Goal: Transaction & Acquisition: Obtain resource

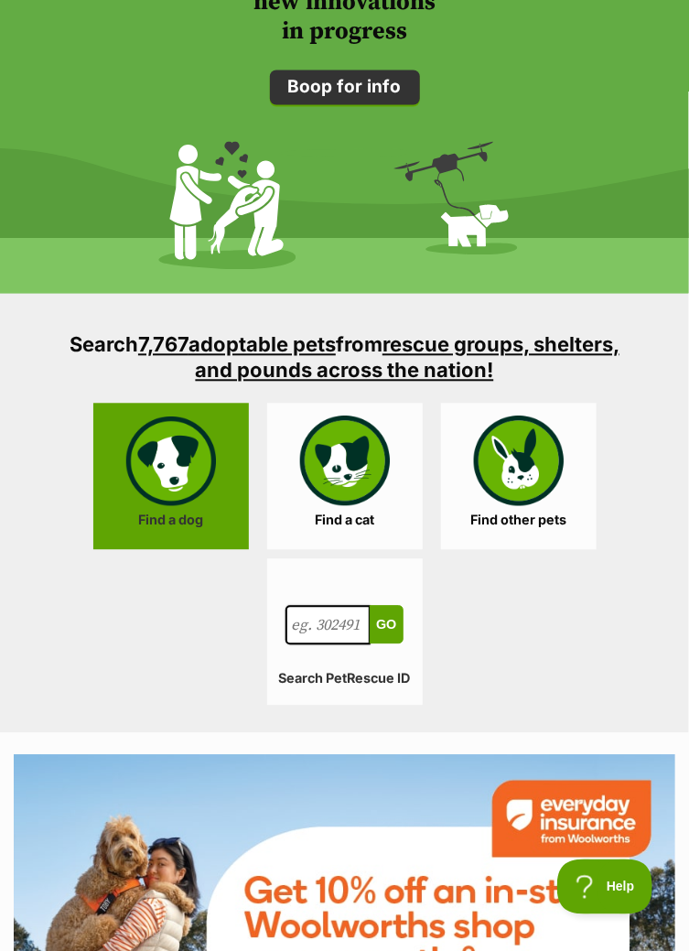
click at [182, 473] on link "Find a dog" at bounding box center [171, 477] width 156 height 146
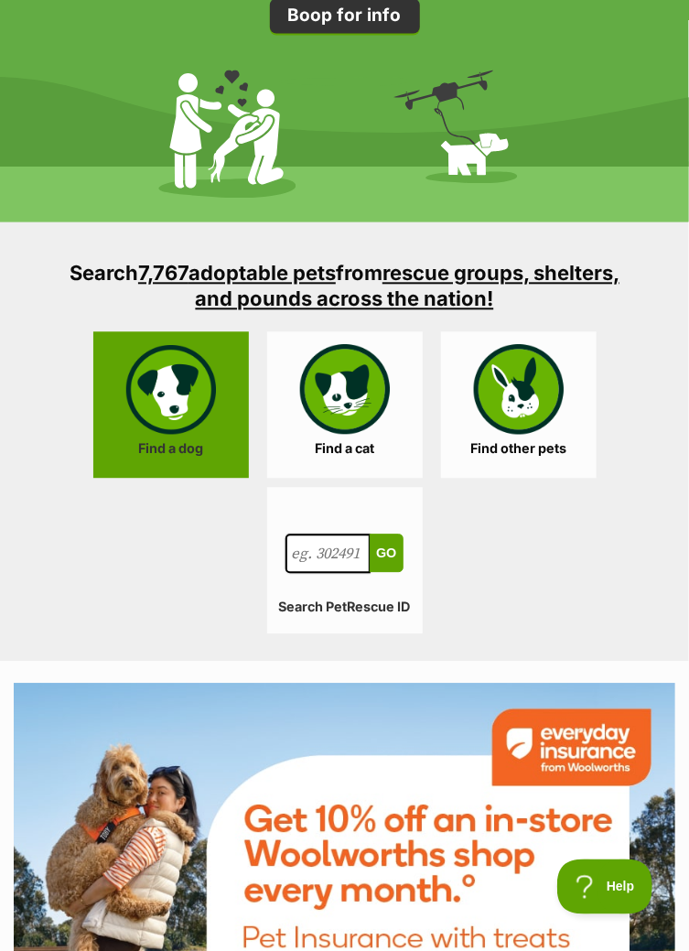
scroll to position [2555, 0]
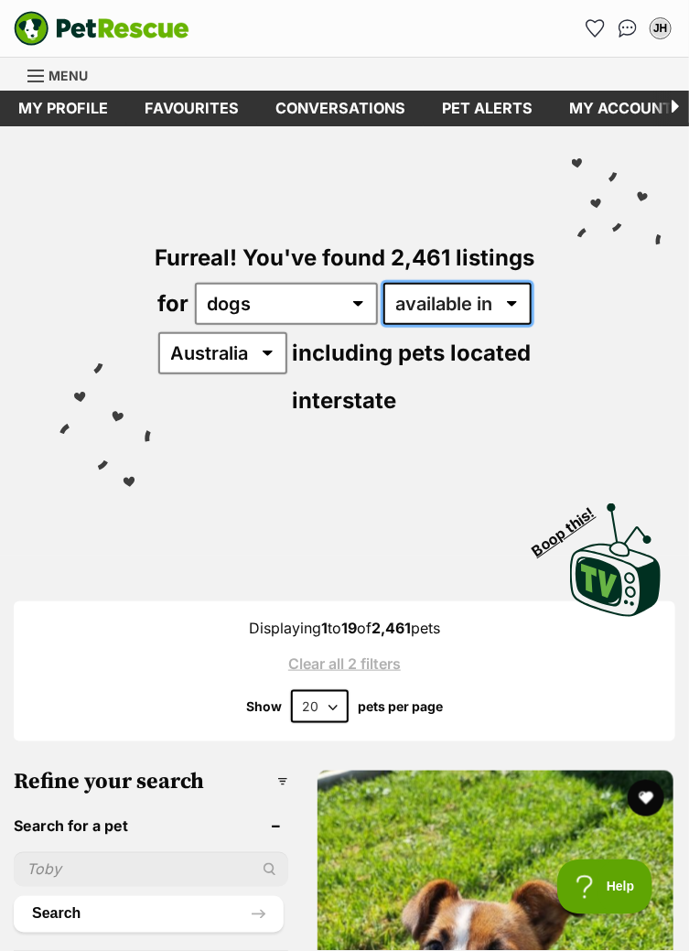
click at [511, 310] on select "available in located in" at bounding box center [458, 304] width 148 height 42
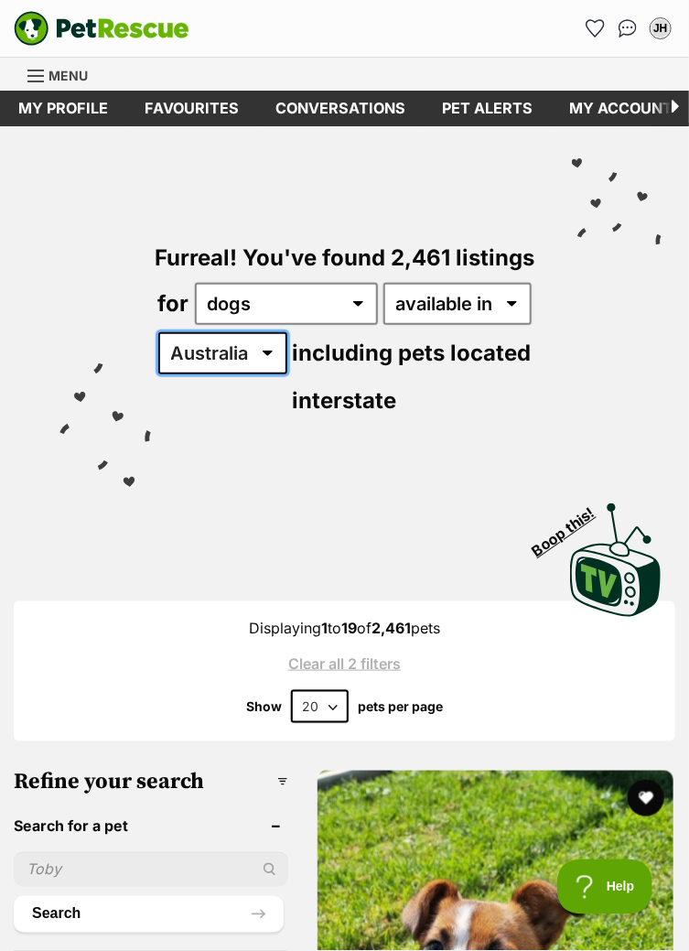
click at [270, 352] on select "Australia ACT NSW NT QLD SA TAS VIC WA" at bounding box center [222, 353] width 129 height 42
select select "VIC"
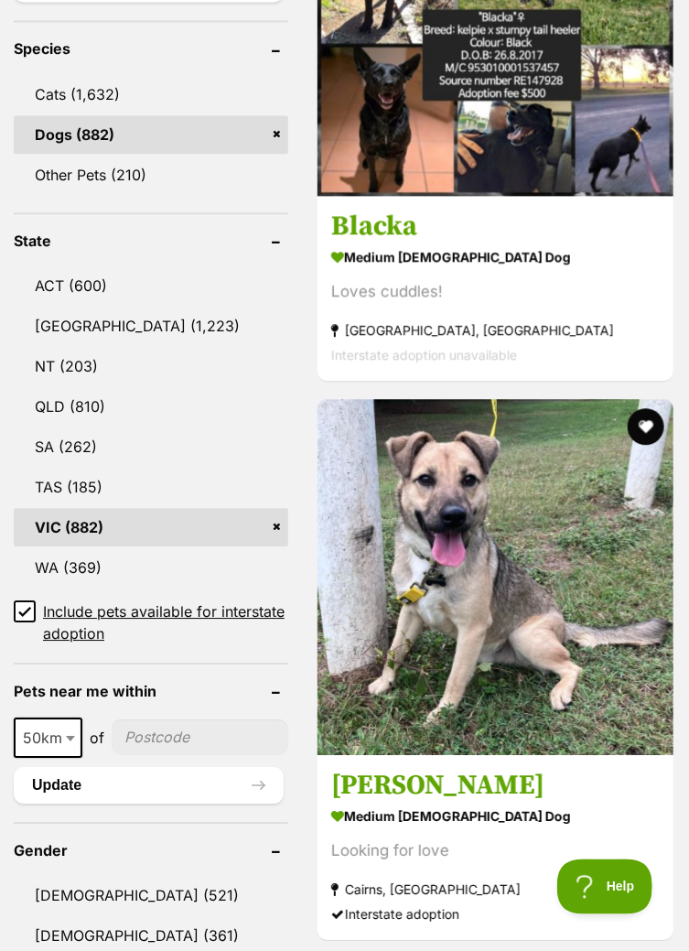
scroll to position [932, 0]
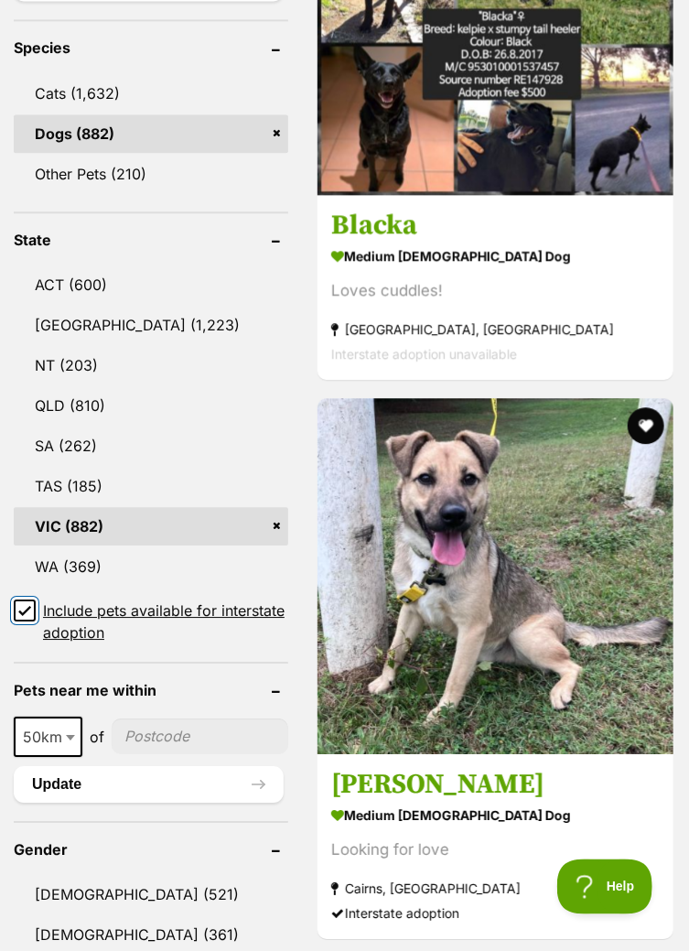
click at [31, 613] on input "Include pets available for interstate adoption" at bounding box center [25, 611] width 22 height 22
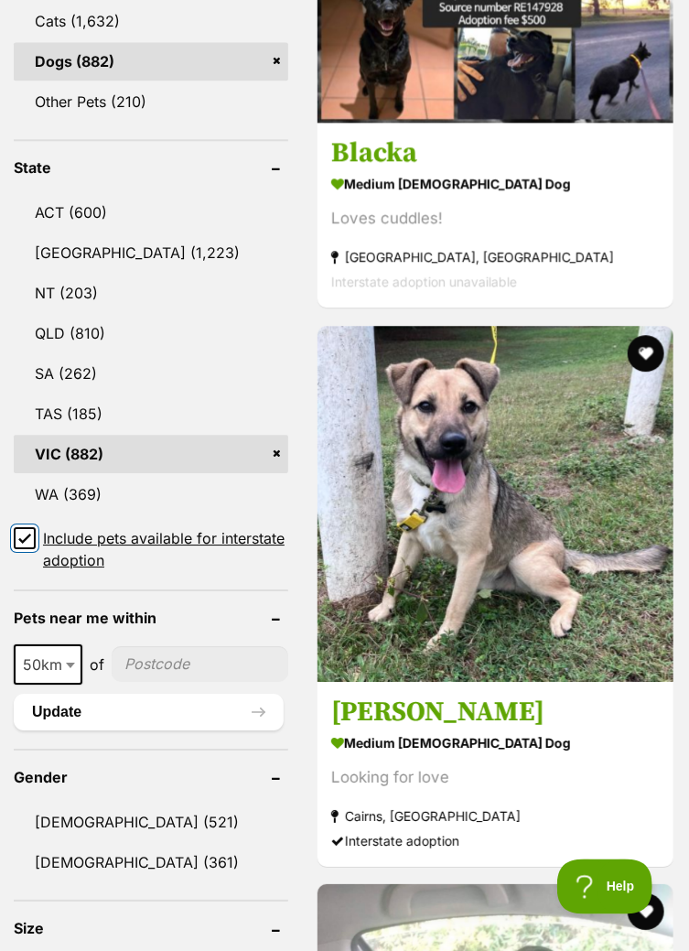
scroll to position [1018, 0]
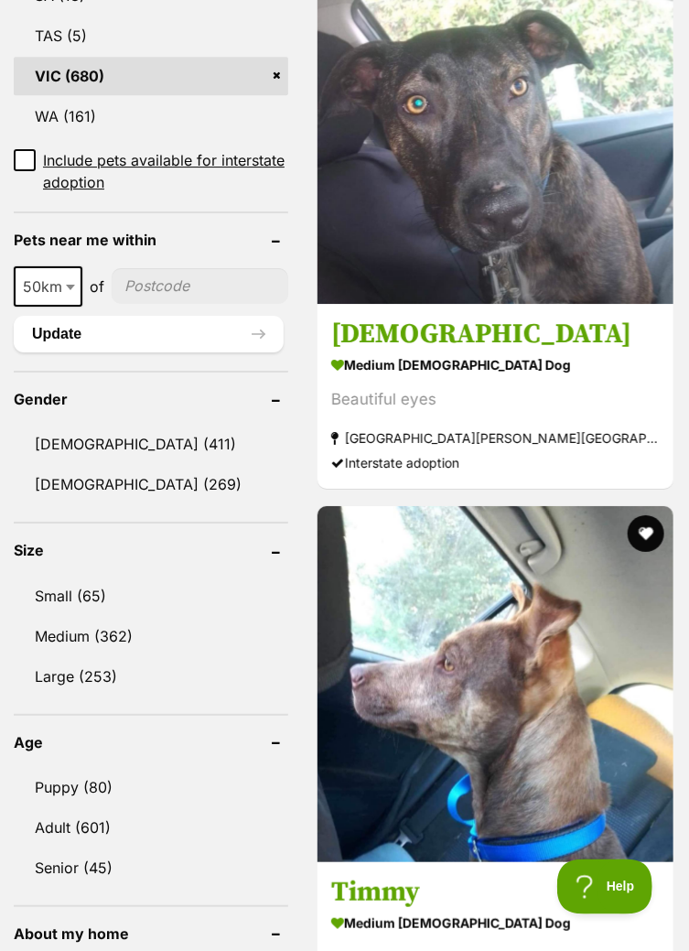
scroll to position [1340, 0]
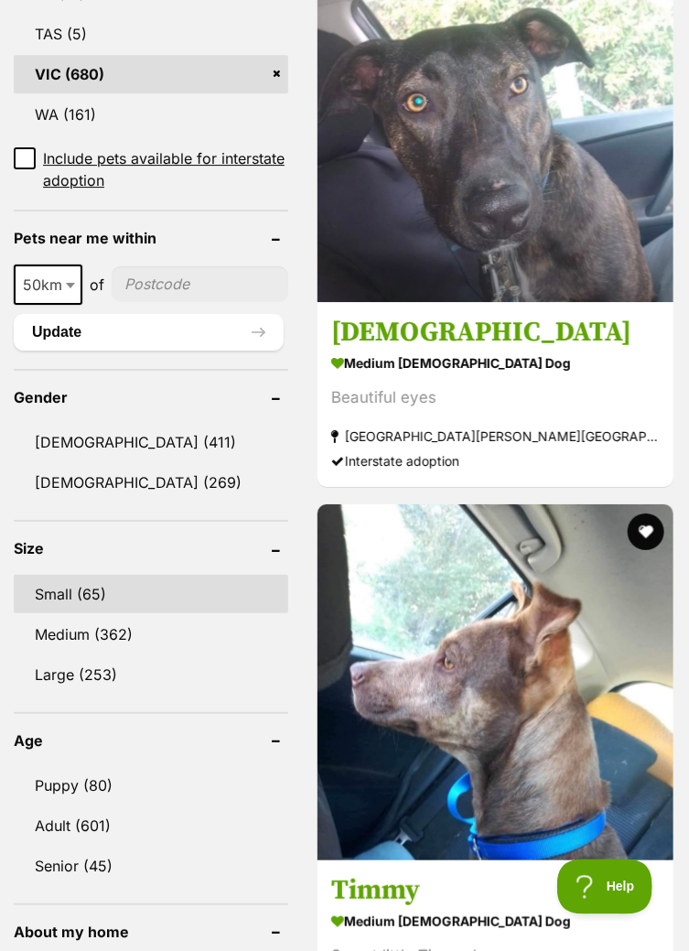
click at [98, 595] on link "Small (65)" at bounding box center [151, 594] width 275 height 38
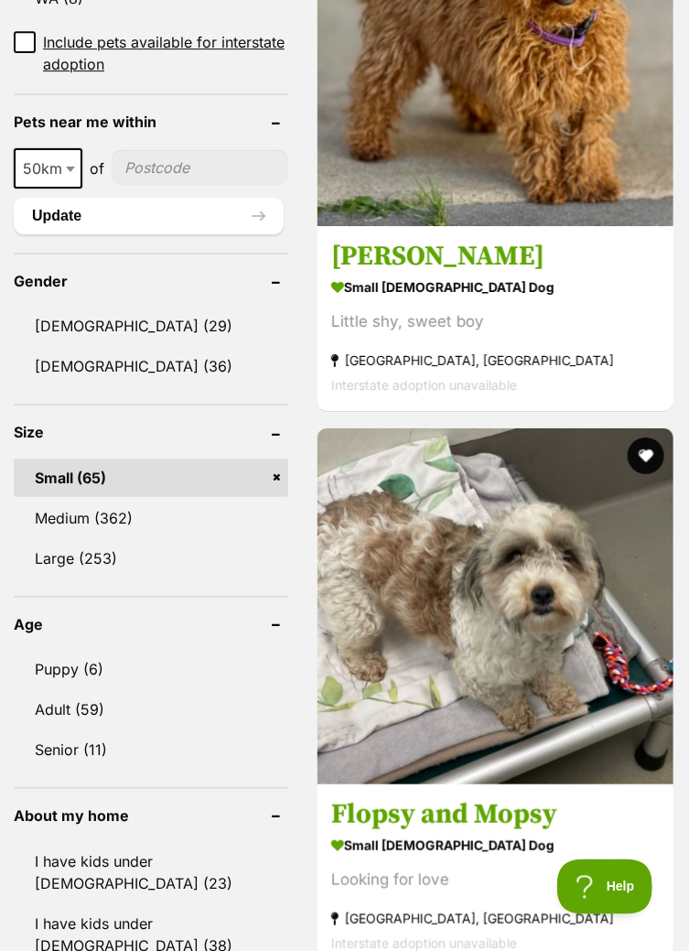
scroll to position [1422, 0]
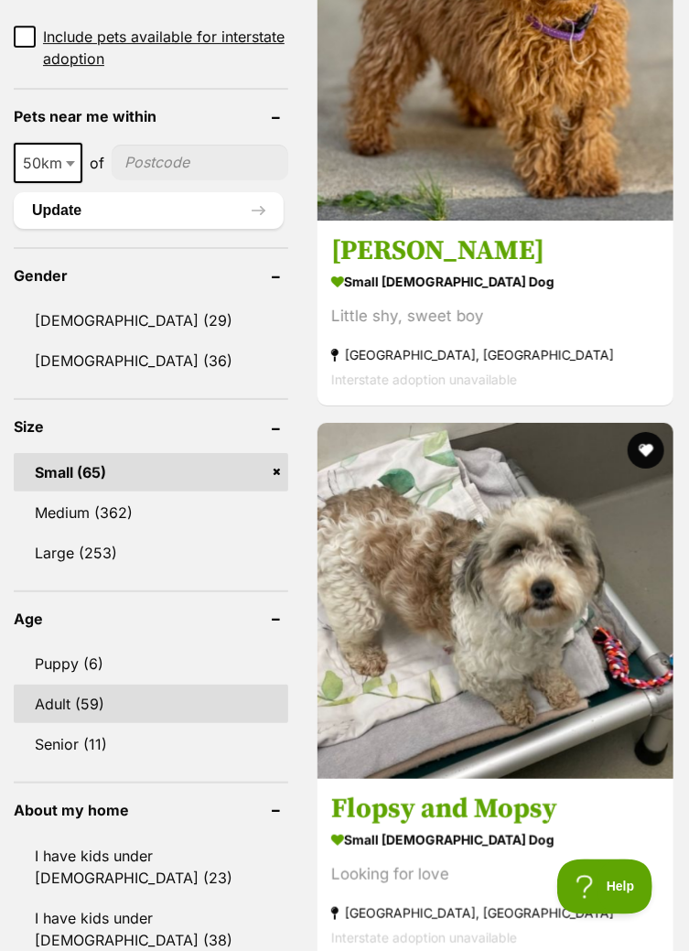
click at [100, 708] on link "Adult (59)" at bounding box center [151, 704] width 275 height 38
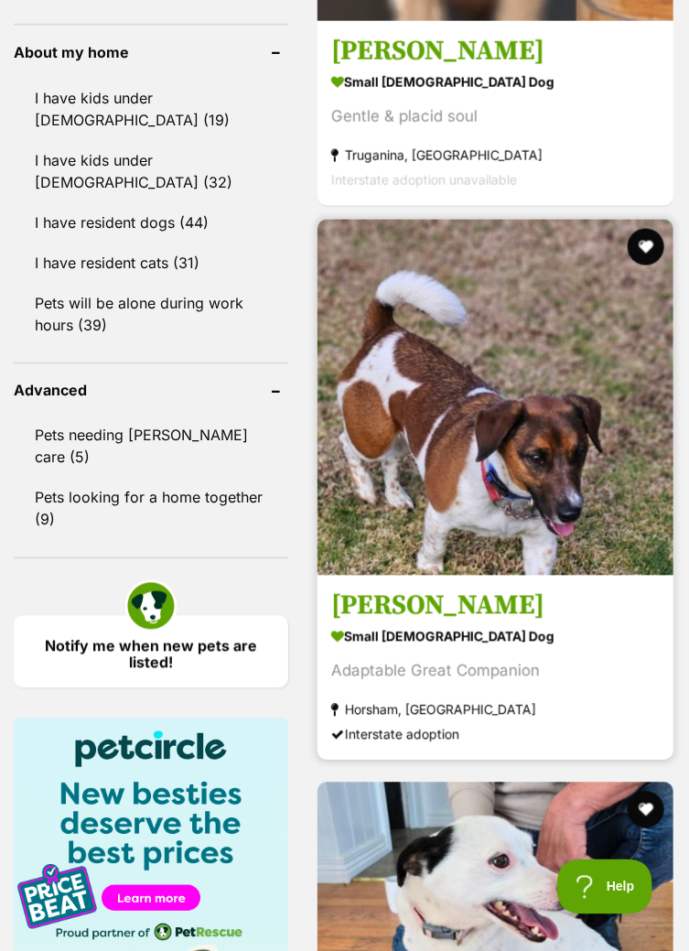
click at [460, 620] on h3 "[PERSON_NAME]" at bounding box center [495, 607] width 329 height 35
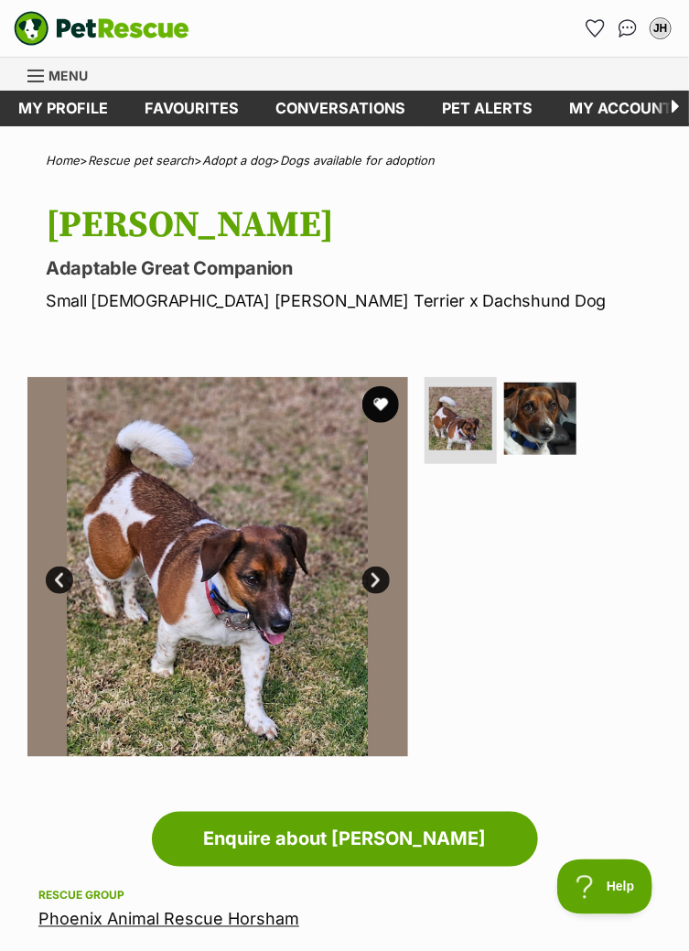
click at [380, 586] on link "Next" at bounding box center [376, 580] width 27 height 27
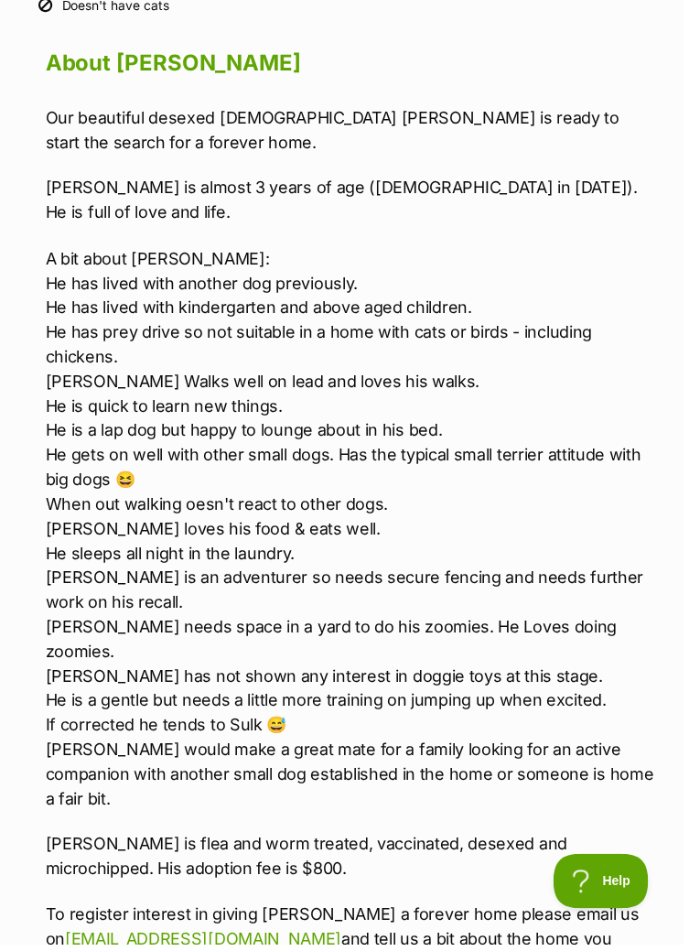
scroll to position [1666, 0]
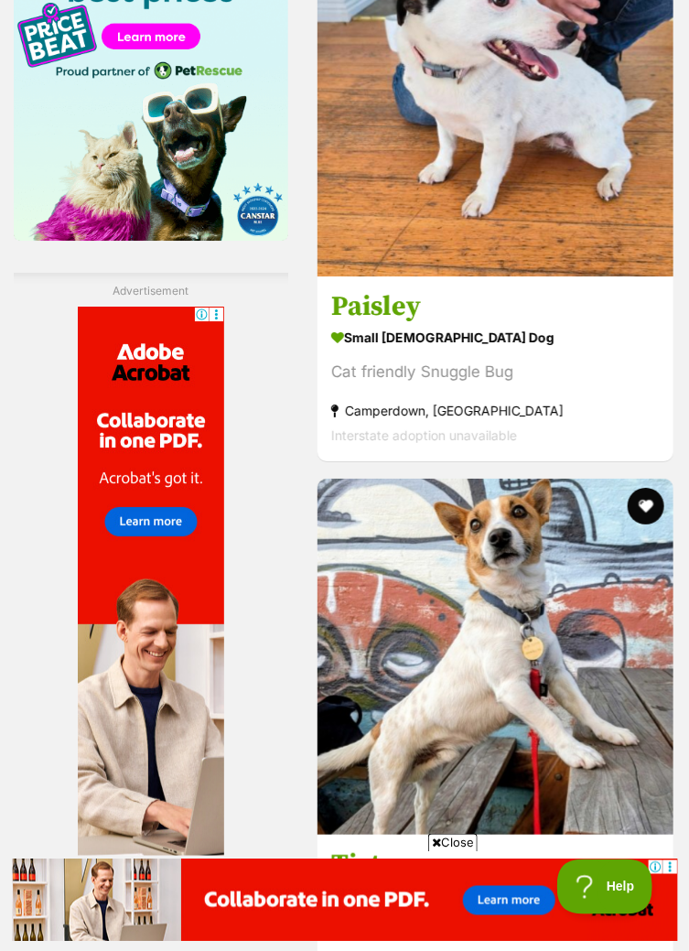
scroll to position [3119, 0]
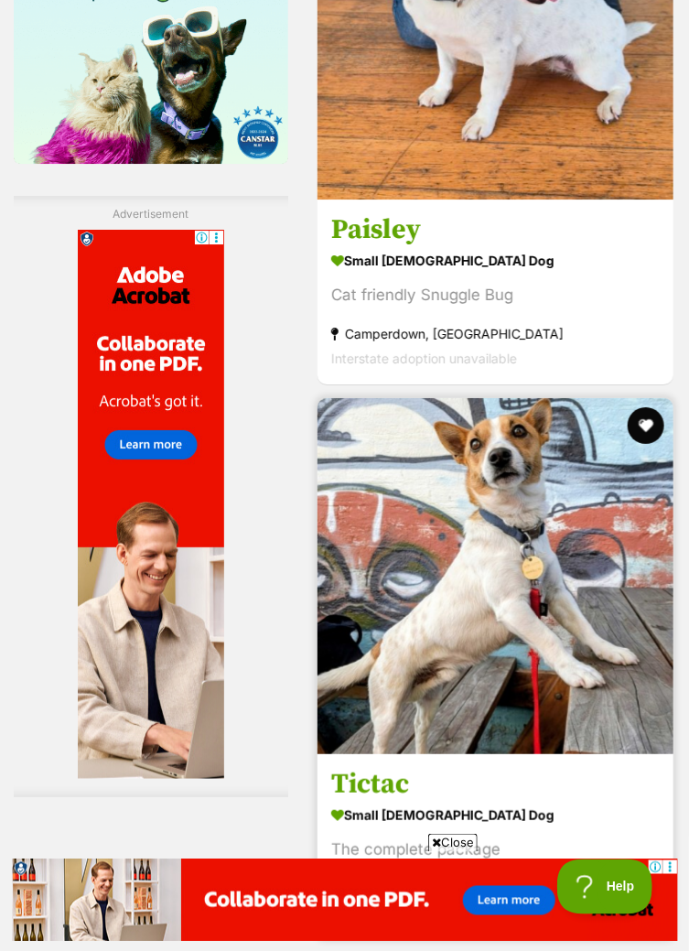
click at [506, 700] on img at bounding box center [496, 576] width 356 height 356
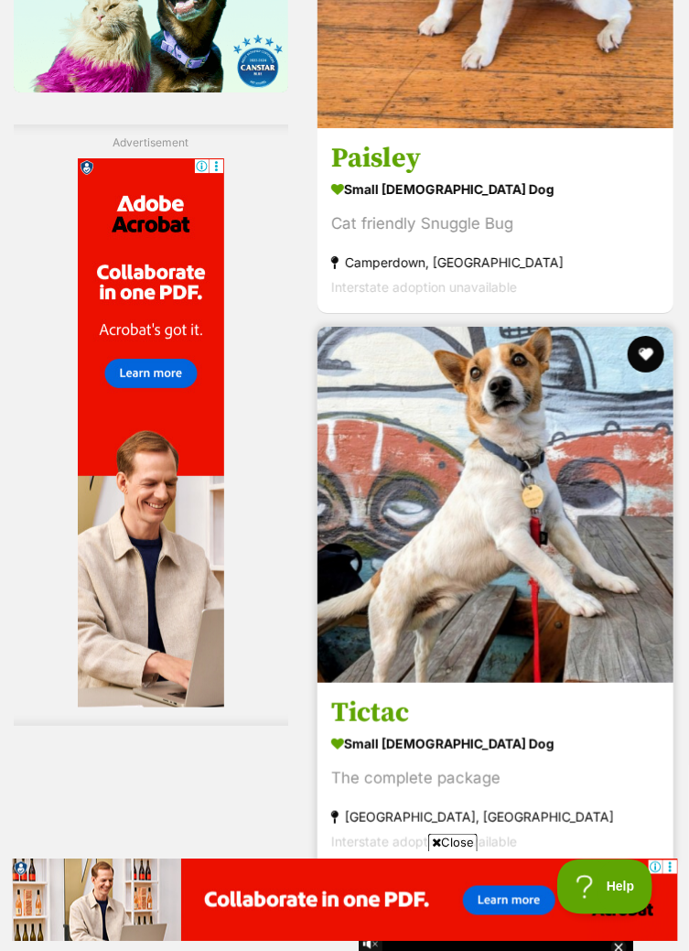
scroll to position [3205, 0]
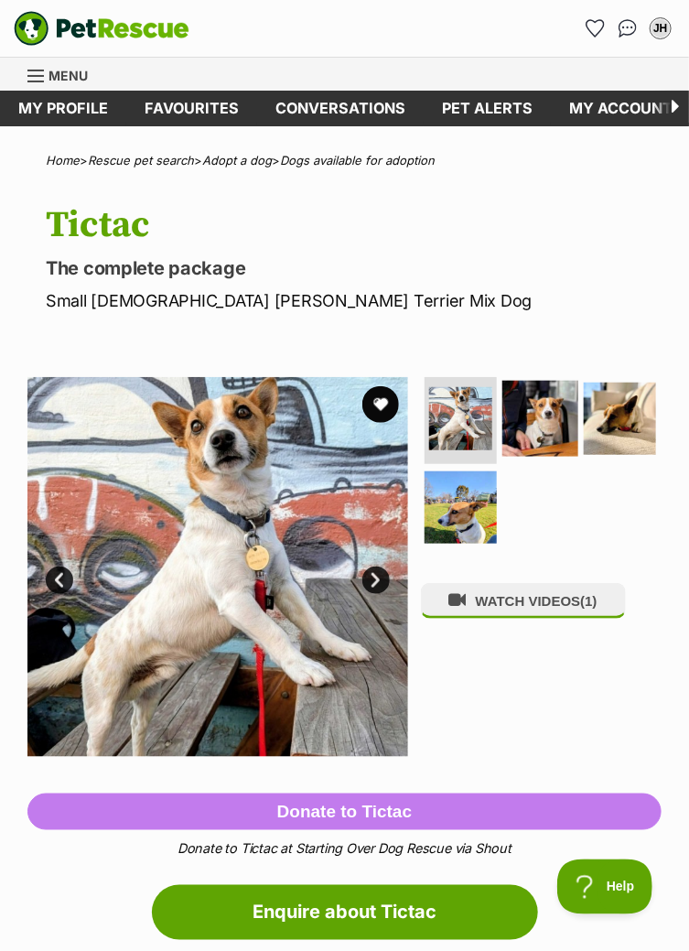
click at [535, 415] on img at bounding box center [541, 418] width 76 height 76
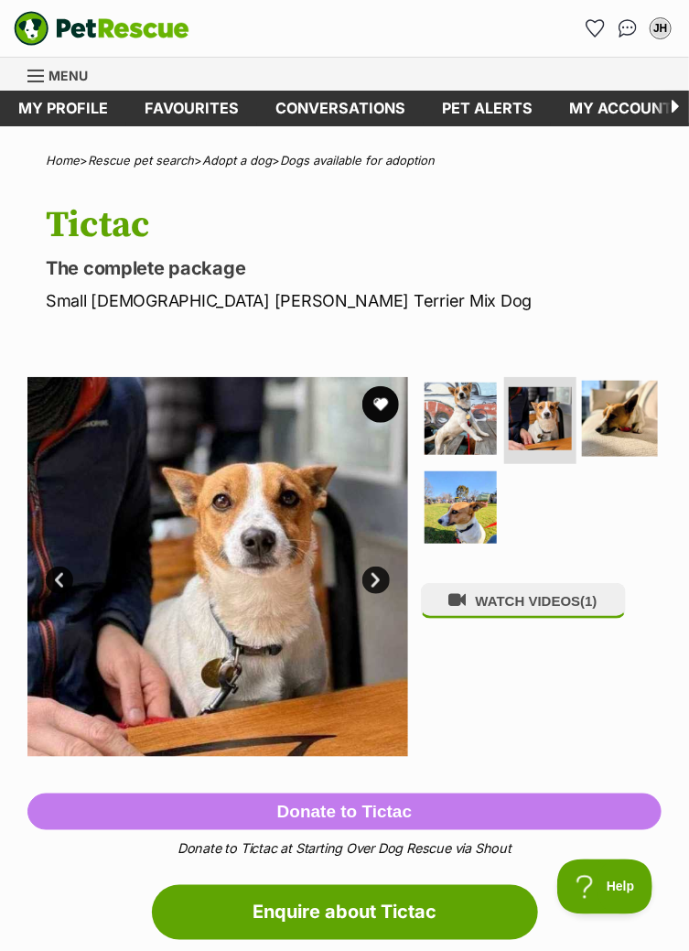
click at [605, 416] on img at bounding box center [620, 418] width 76 height 76
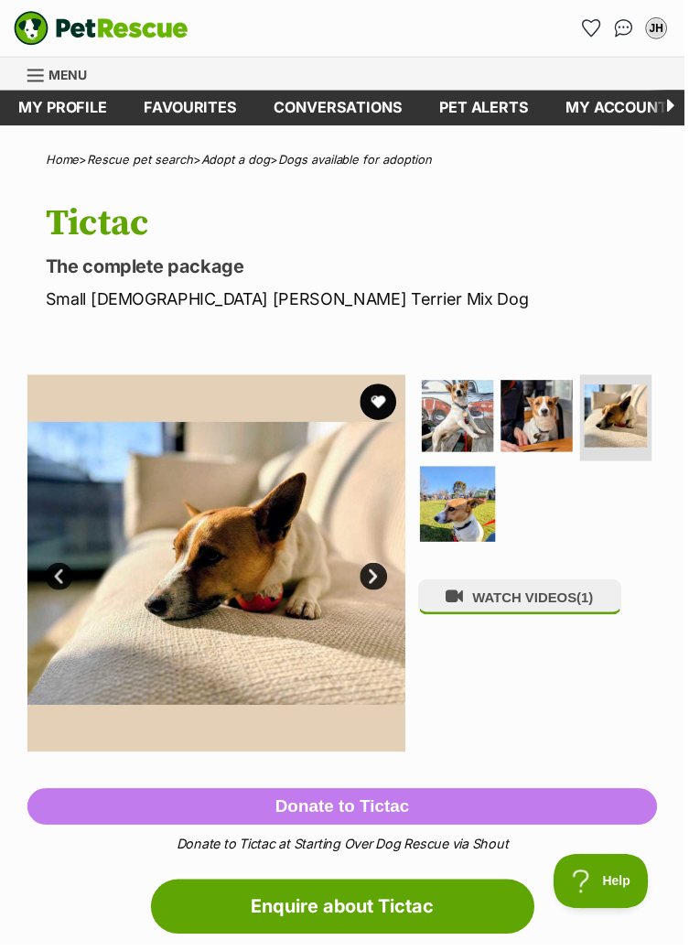
click at [457, 513] on img at bounding box center [461, 508] width 76 height 76
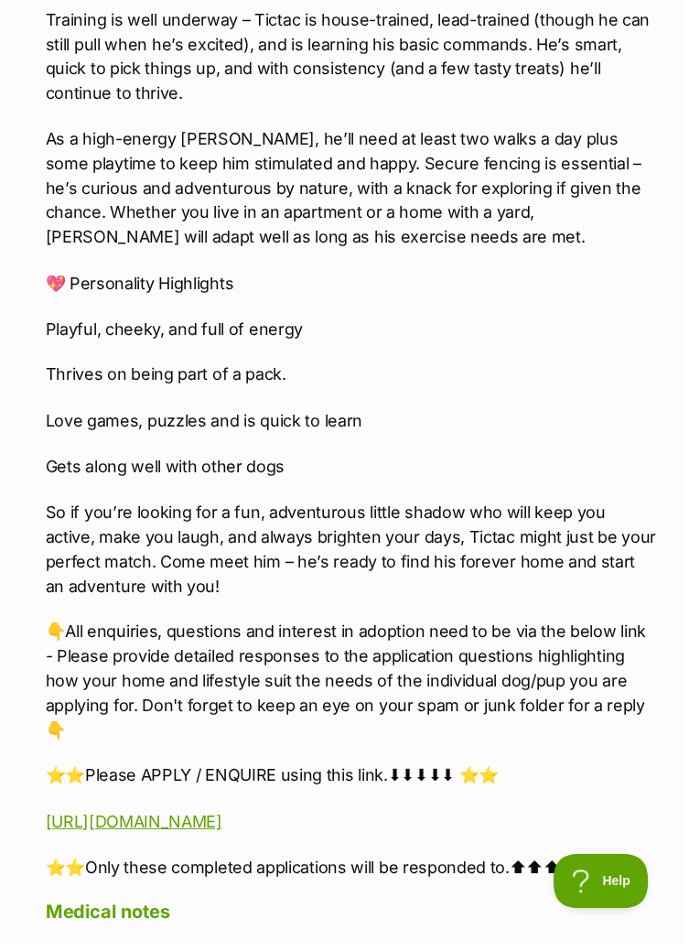
scroll to position [2435, 0]
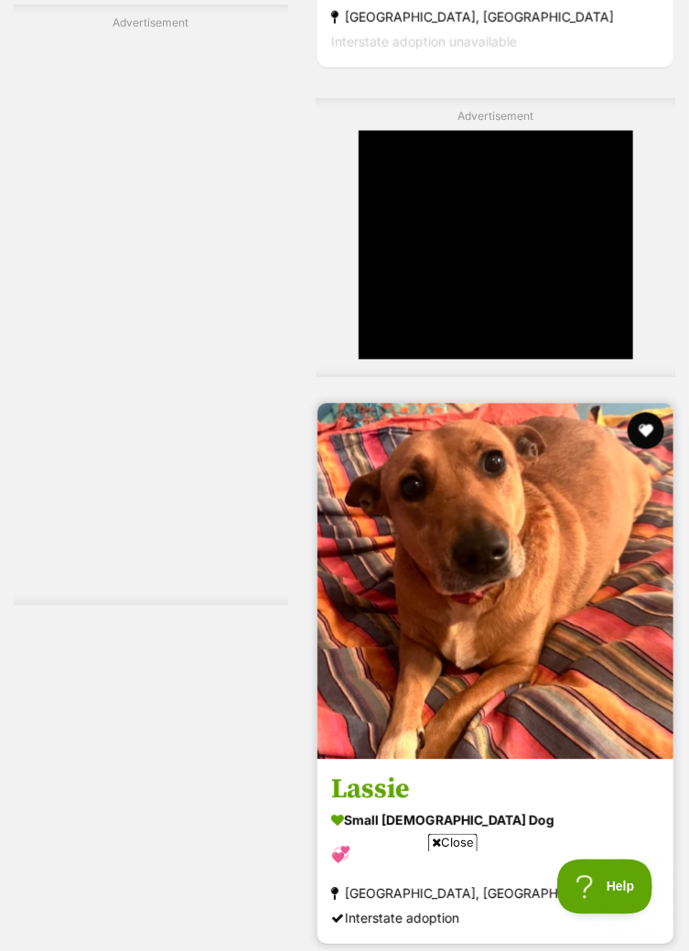
click at [589, 710] on img at bounding box center [496, 582] width 356 height 356
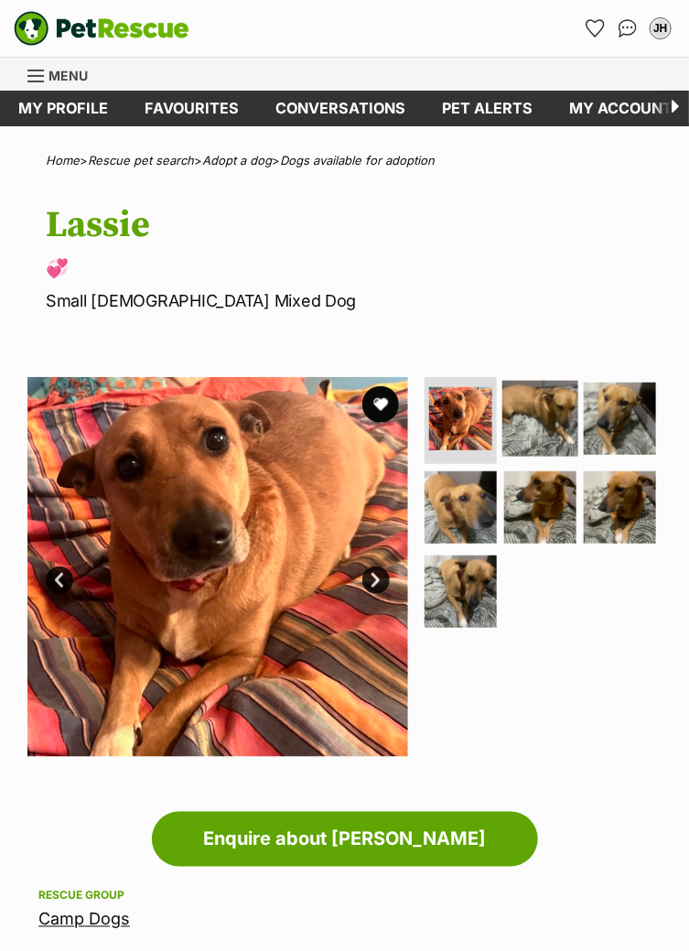
click at [536, 414] on img at bounding box center [541, 418] width 76 height 76
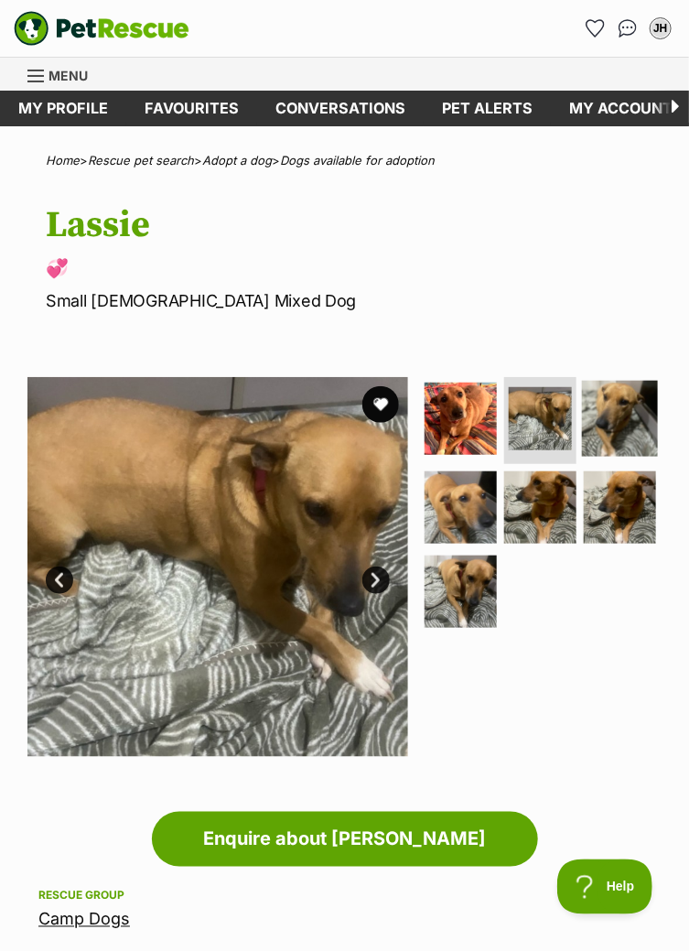
click at [620, 423] on img at bounding box center [620, 418] width 76 height 76
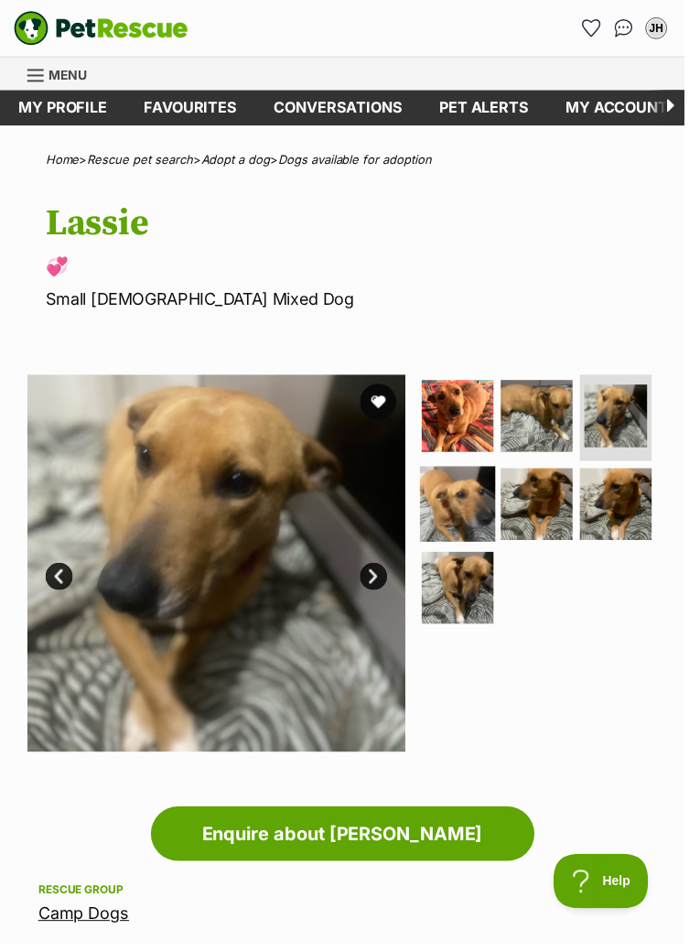
click at [466, 516] on img at bounding box center [461, 508] width 76 height 76
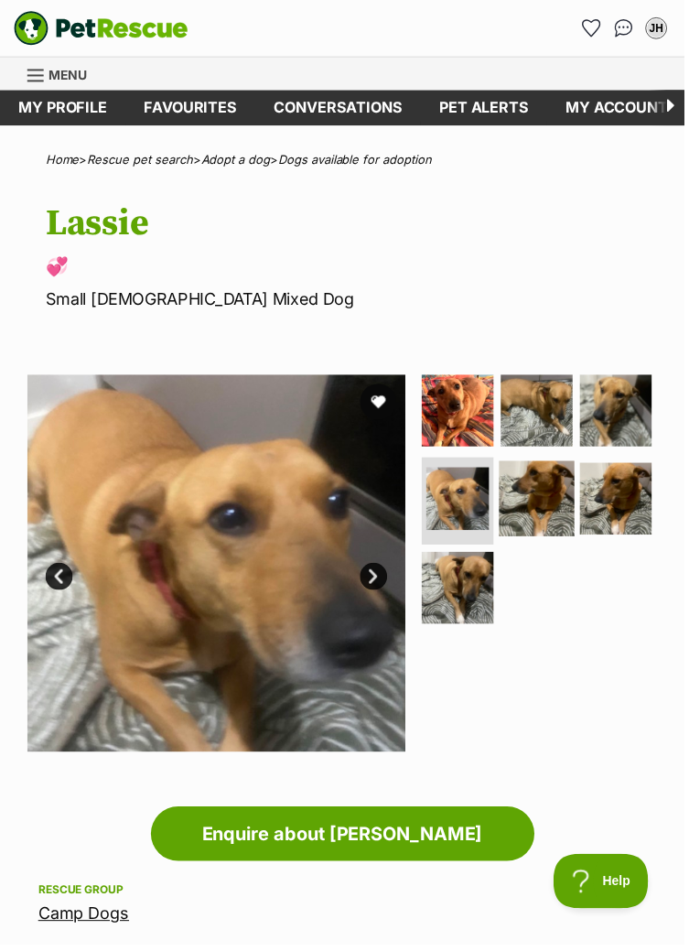
click at [554, 497] on img at bounding box center [541, 502] width 76 height 76
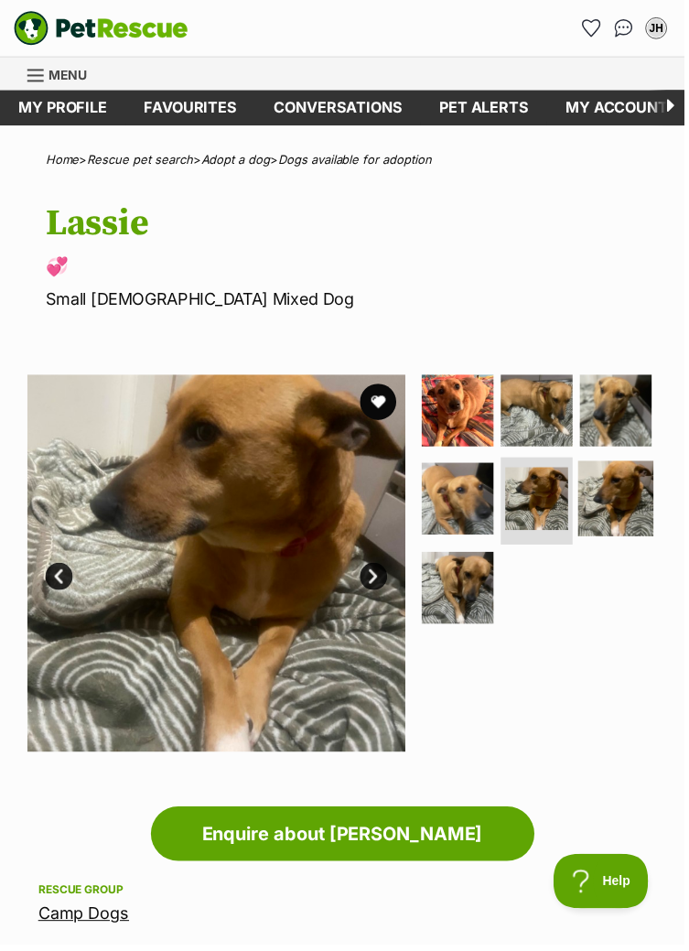
click at [613, 494] on img at bounding box center [620, 502] width 76 height 76
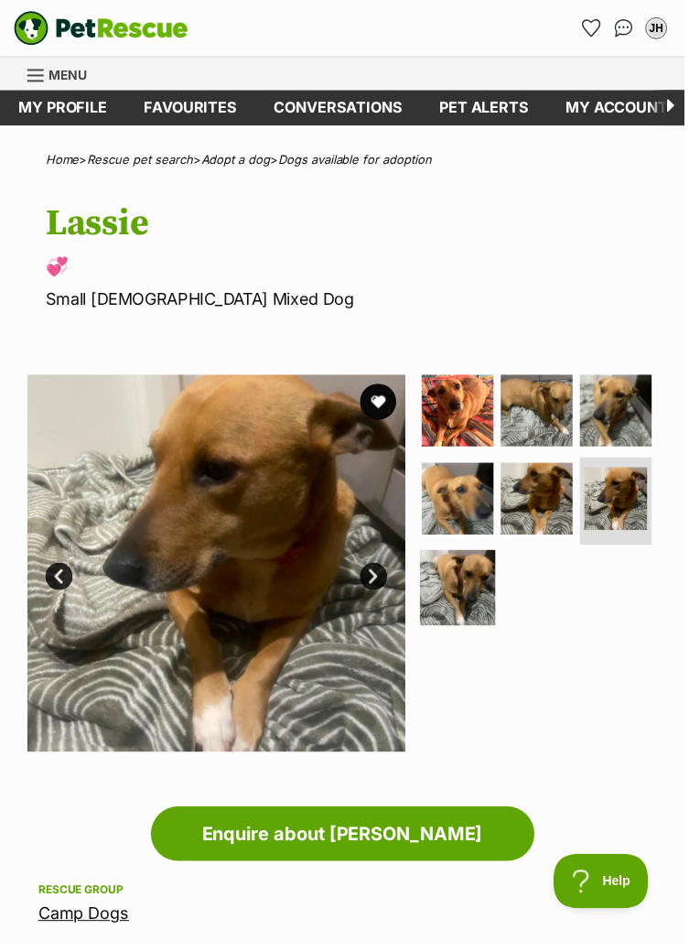
click at [461, 585] on img at bounding box center [461, 592] width 76 height 76
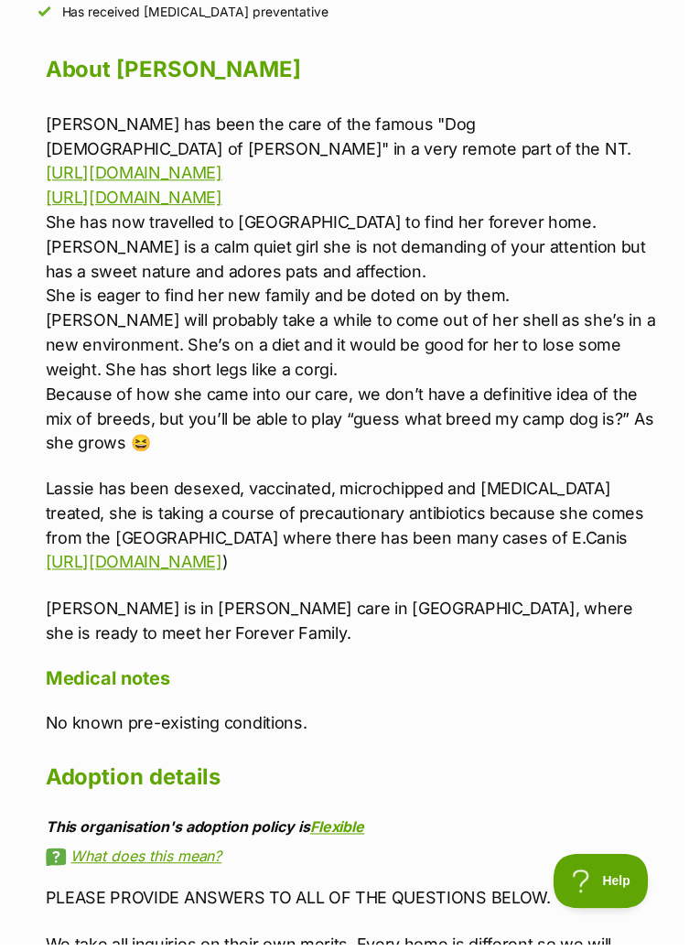
scroll to position [1674, 0]
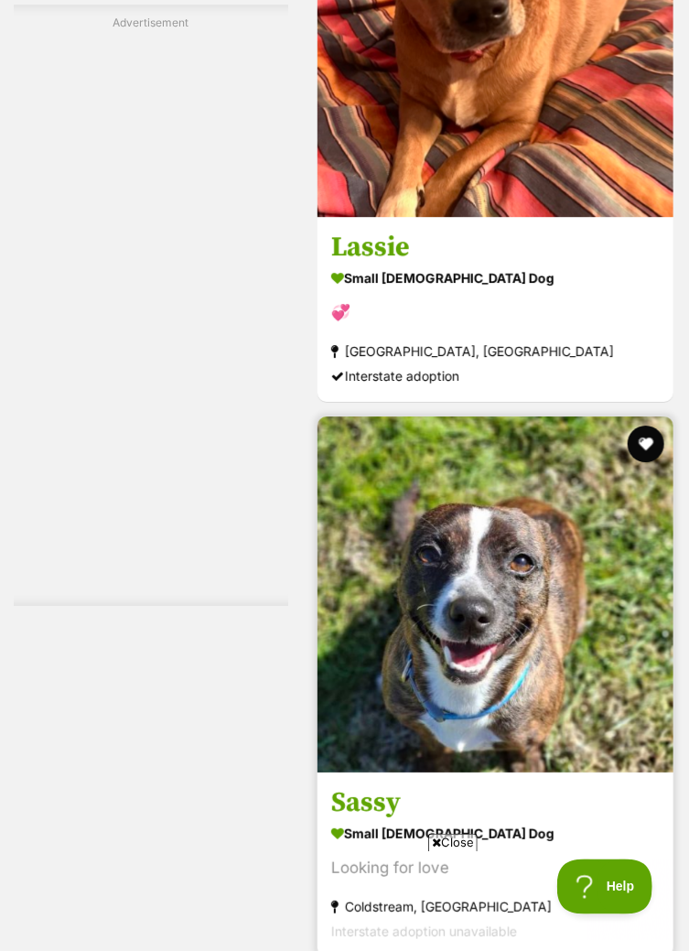
click at [582, 738] on img at bounding box center [496, 595] width 356 height 356
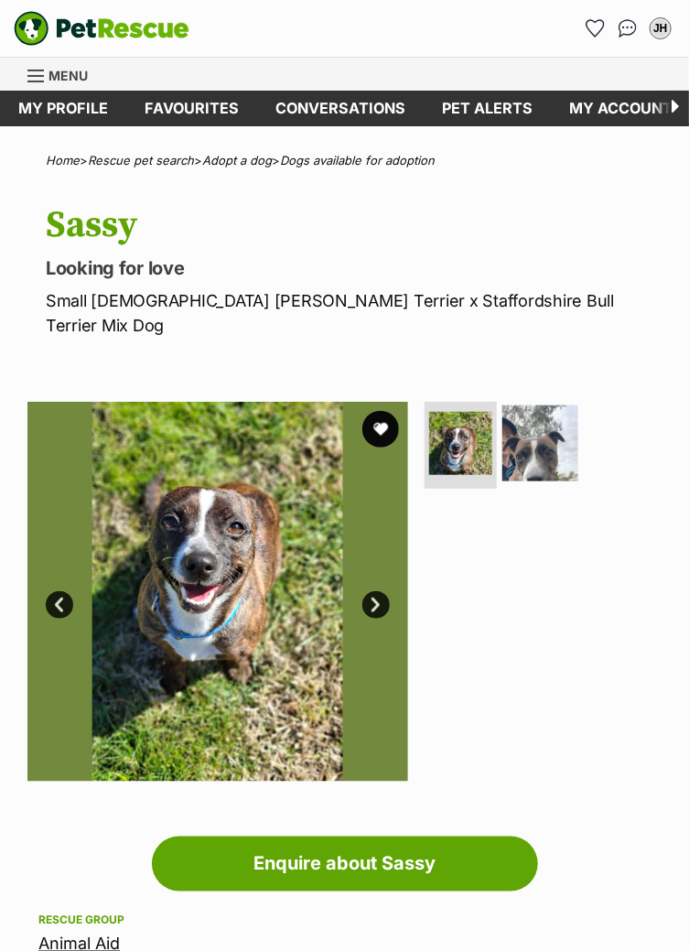
click at [542, 423] on img at bounding box center [541, 443] width 76 height 76
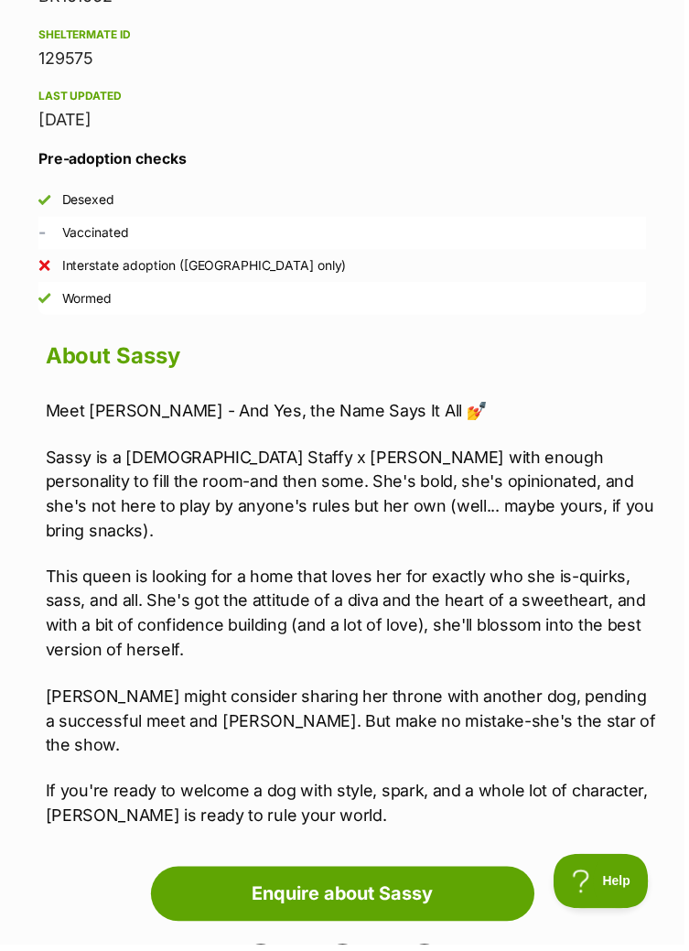
scroll to position [1362, 0]
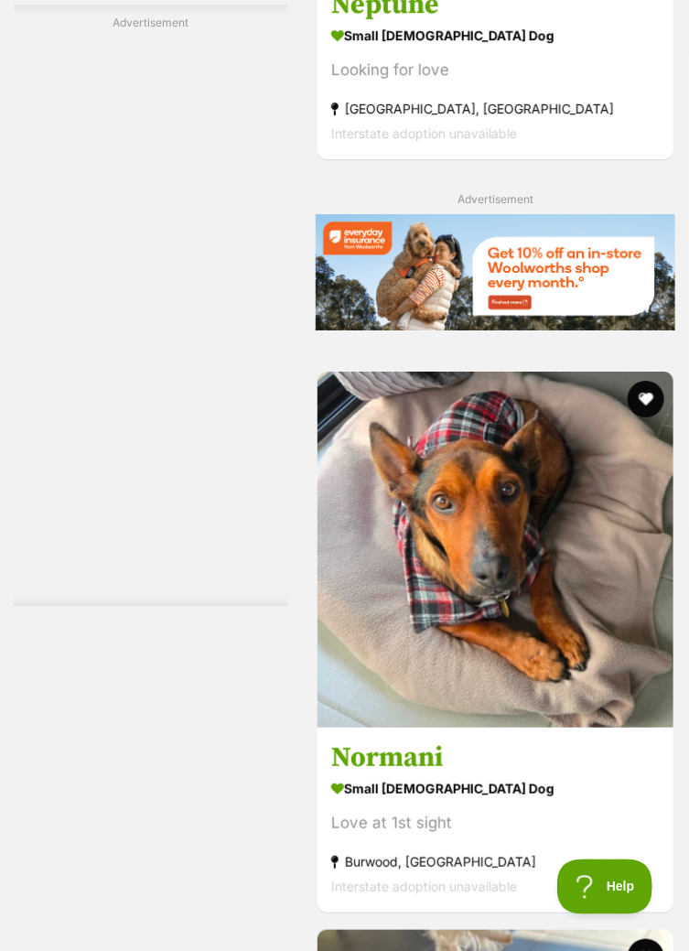
scroll to position [8089, 0]
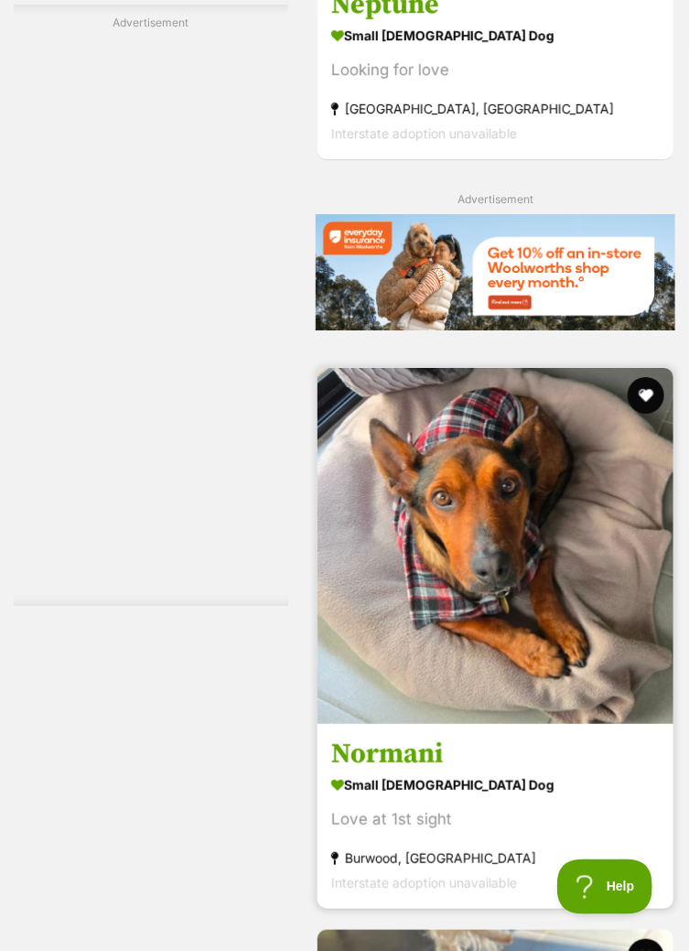
click at [593, 688] on img at bounding box center [496, 546] width 356 height 356
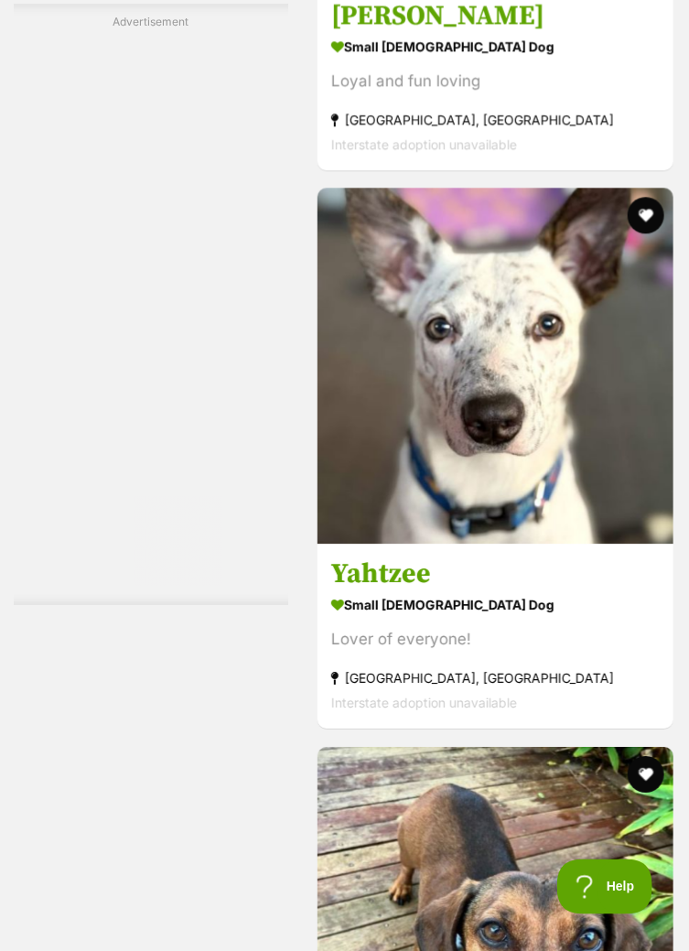
scroll to position [9388, 0]
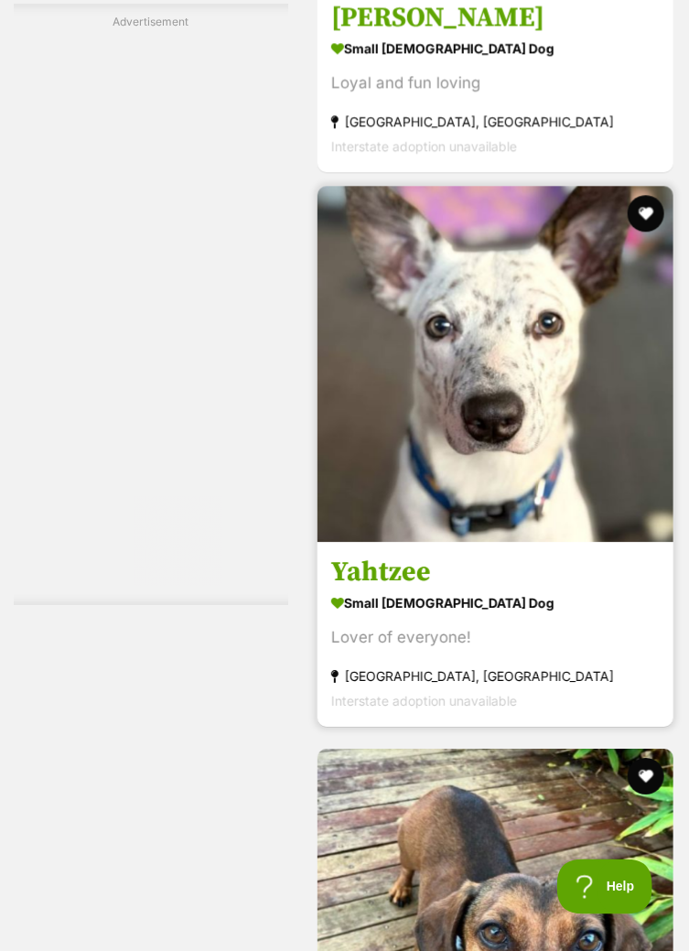
click at [453, 577] on h3 "Yahtzee" at bounding box center [495, 573] width 329 height 35
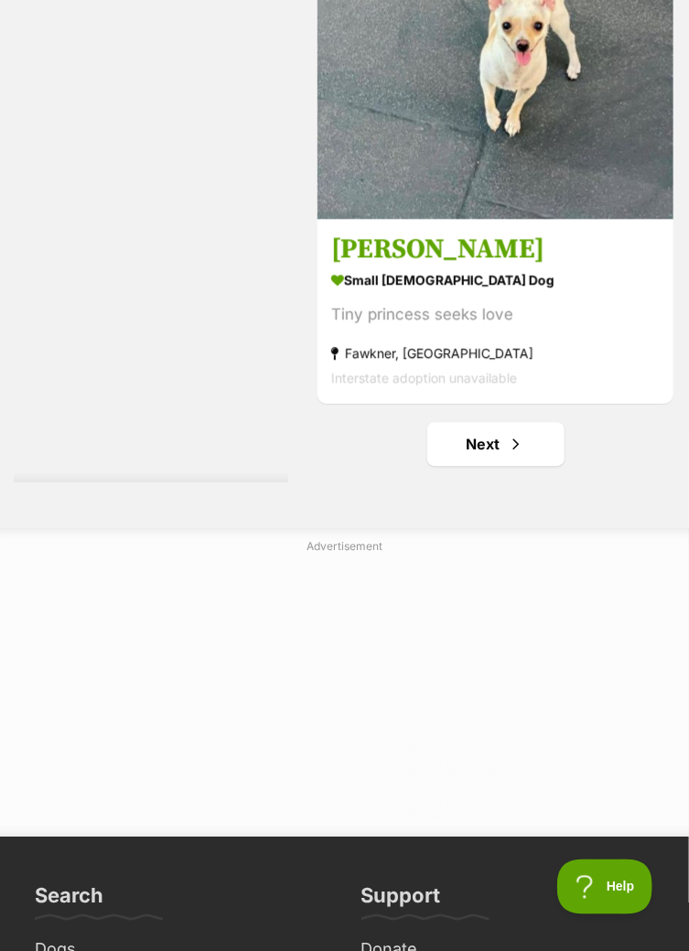
scroll to position [12596, 0]
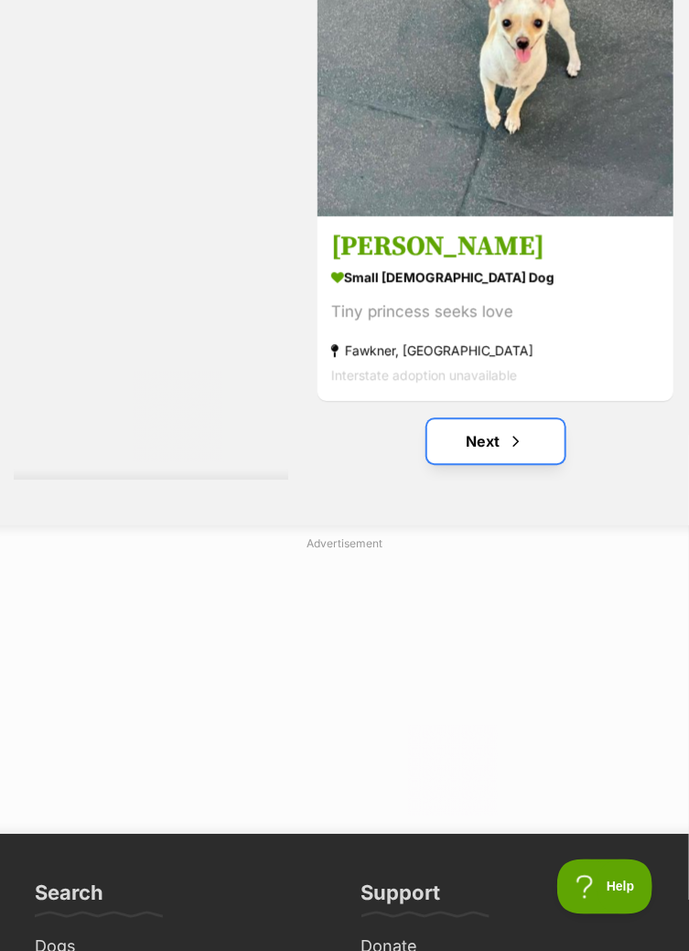
click at [520, 452] on span "Next page" at bounding box center [516, 441] width 18 height 22
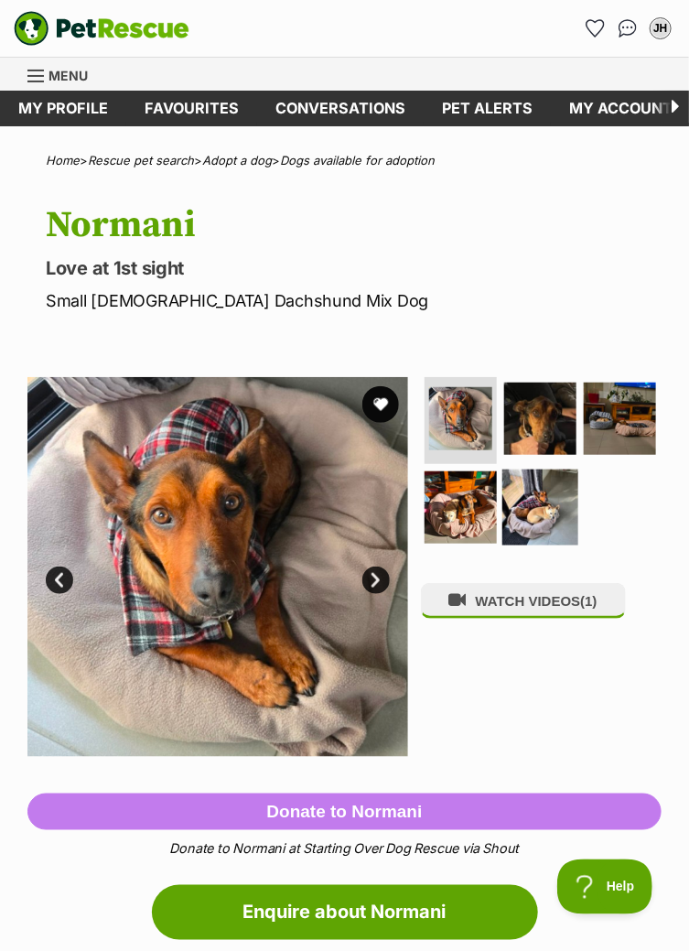
click at [535, 514] on img at bounding box center [541, 508] width 76 height 76
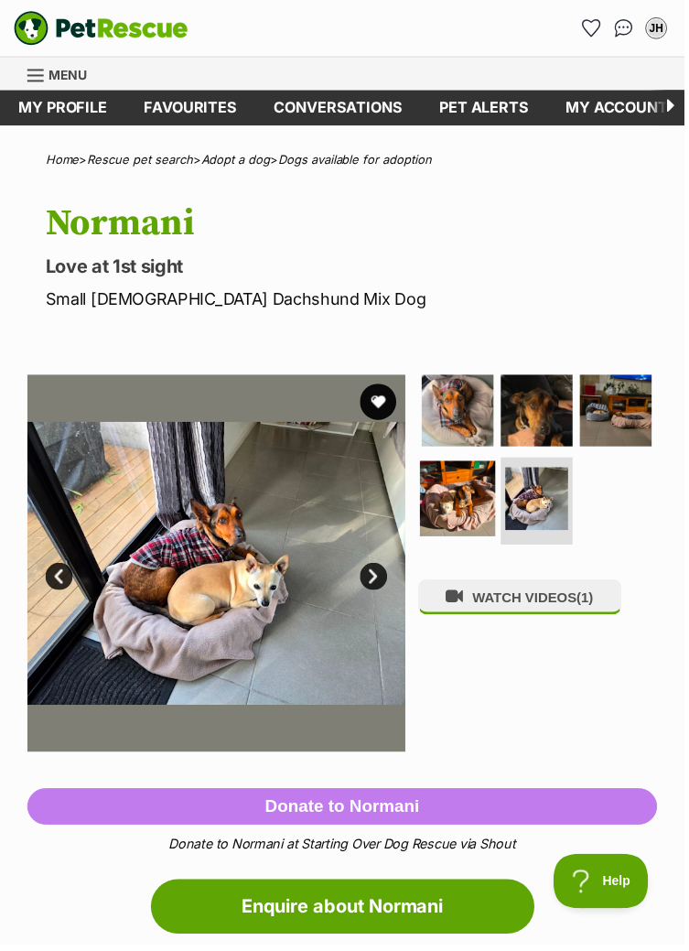
click at [469, 506] on img at bounding box center [461, 502] width 76 height 76
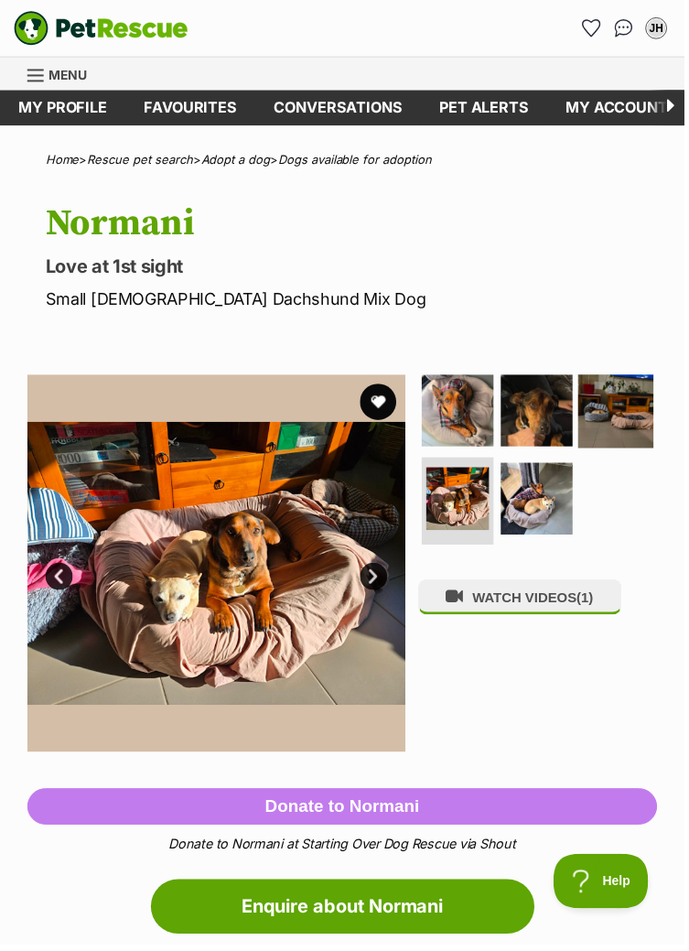
click at [613, 418] on img at bounding box center [620, 412] width 76 height 76
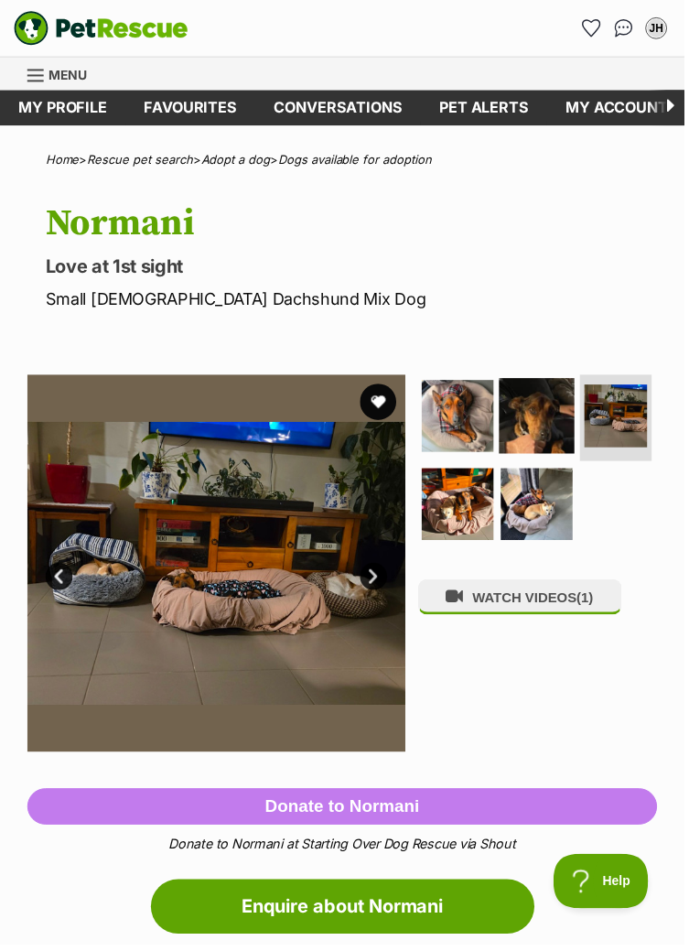
click at [537, 429] on img at bounding box center [541, 418] width 76 height 76
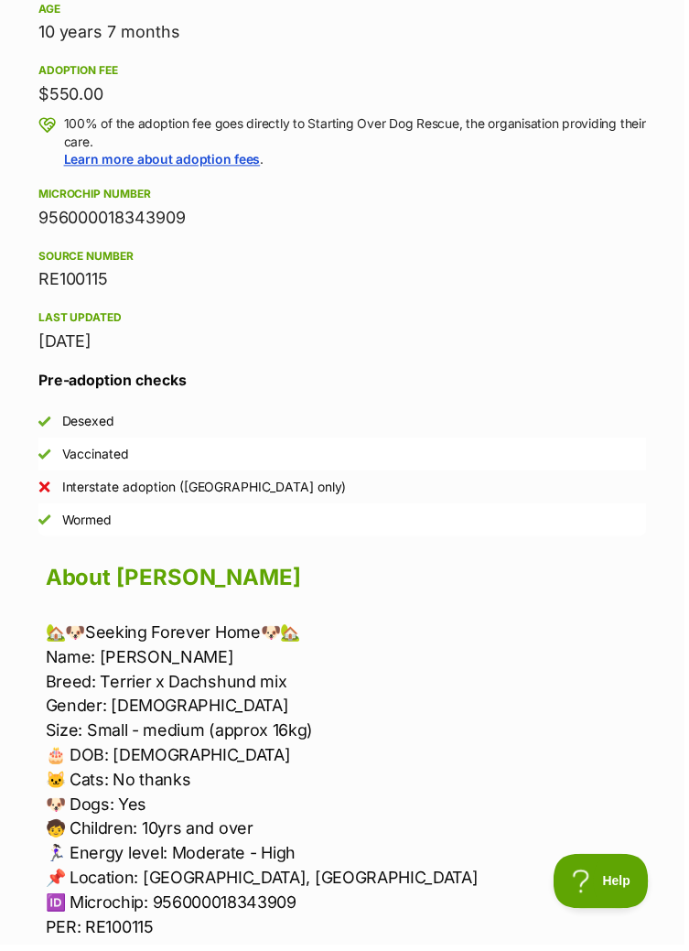
scroll to position [1140, 0]
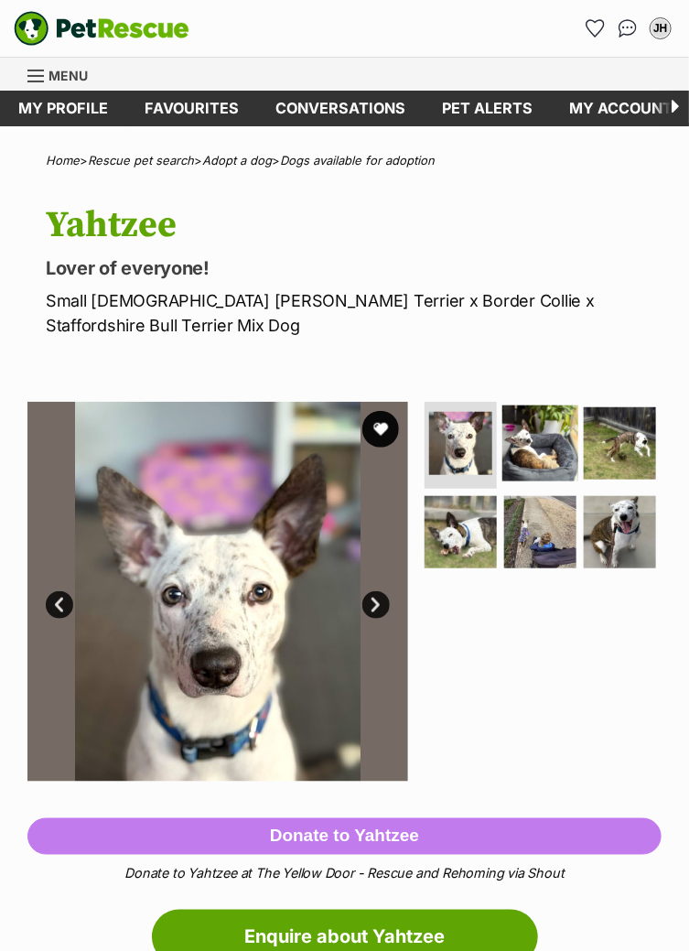
click at [536, 447] on img at bounding box center [541, 443] width 76 height 76
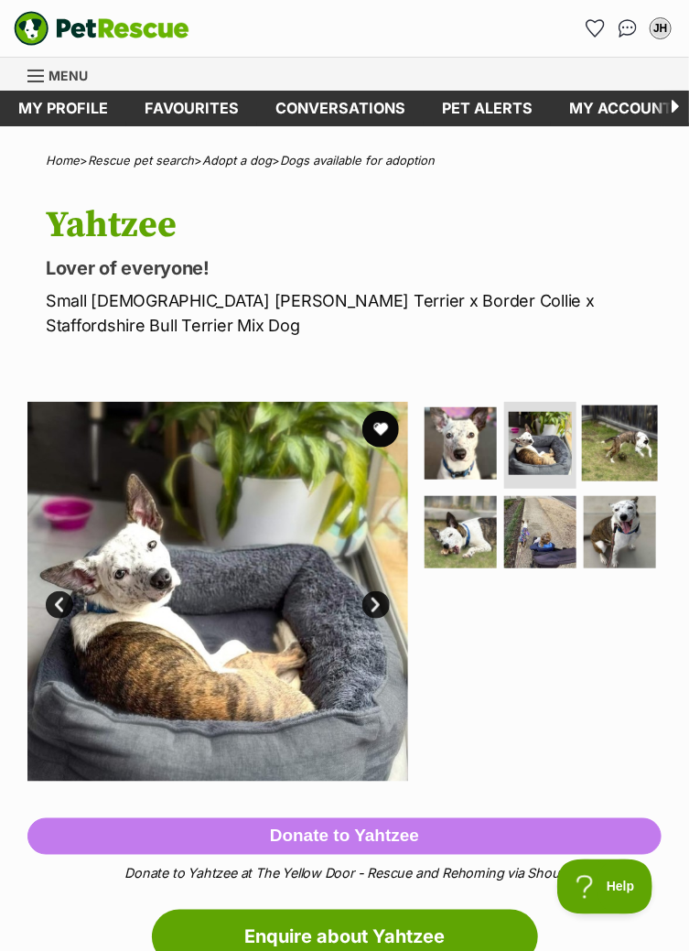
click at [620, 453] on img at bounding box center [620, 443] width 76 height 76
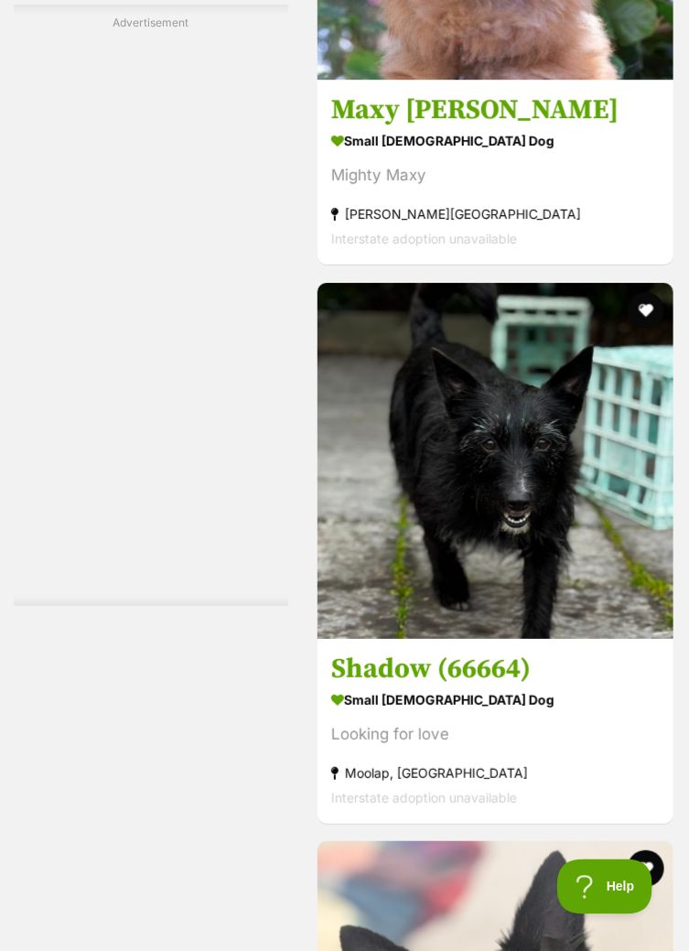
scroll to position [4680, 0]
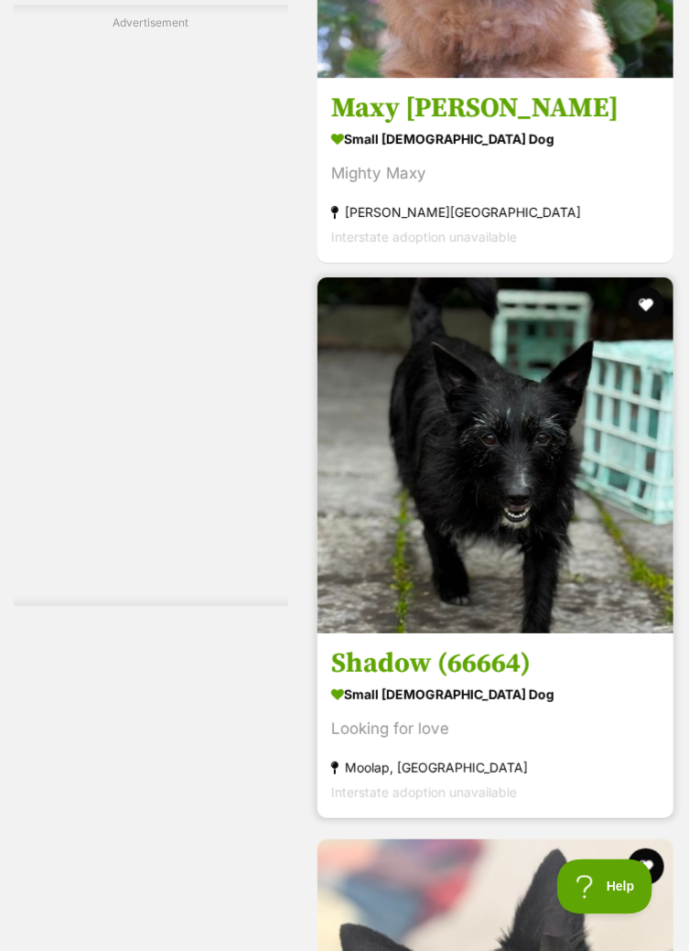
click at [583, 628] on img at bounding box center [496, 455] width 356 height 356
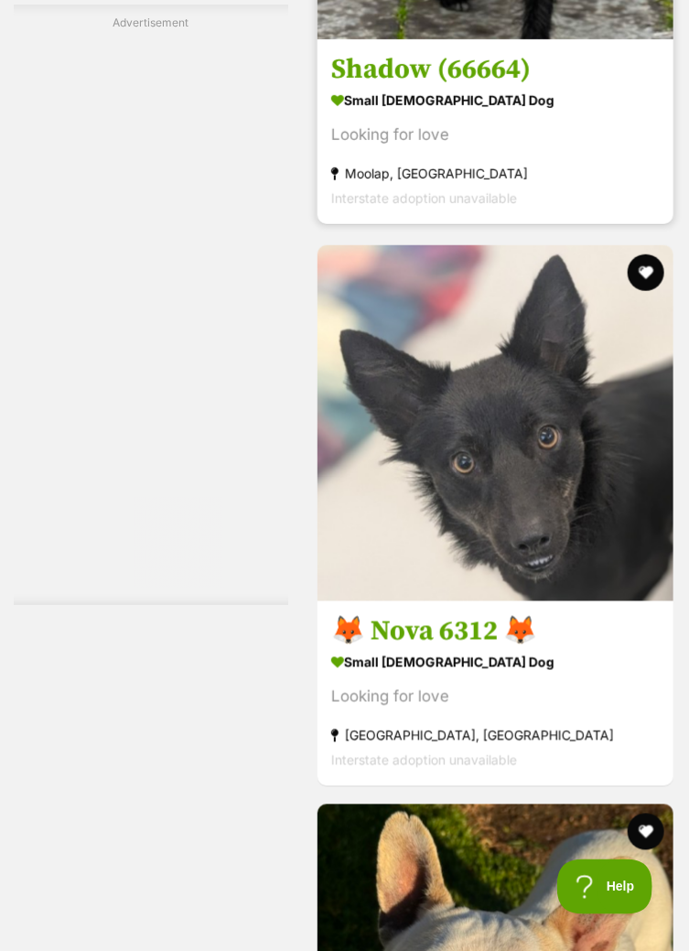
scroll to position [5275, 0]
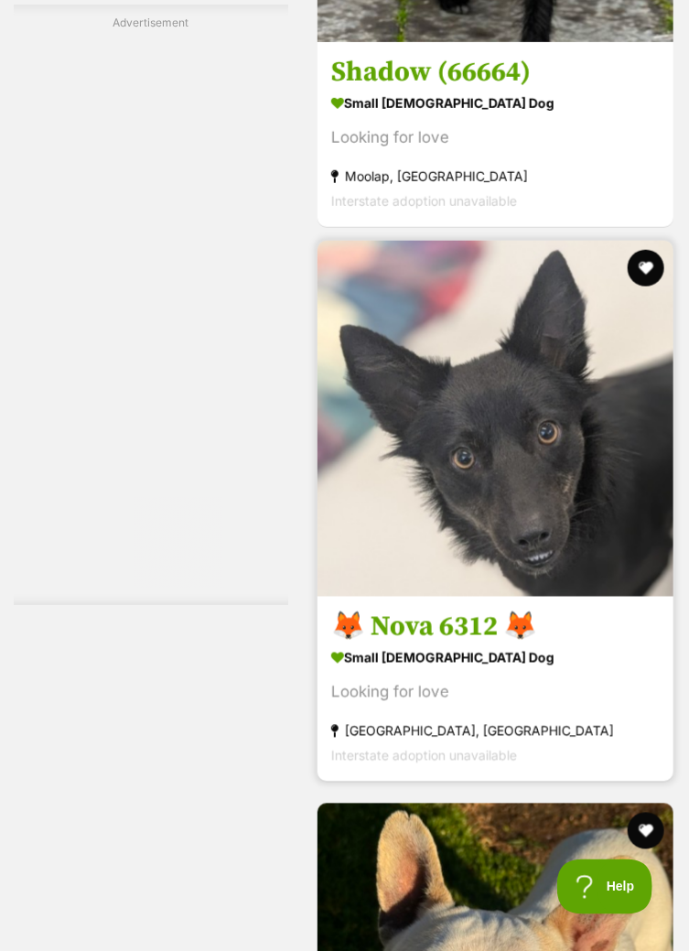
click at [584, 579] on img at bounding box center [496, 419] width 356 height 356
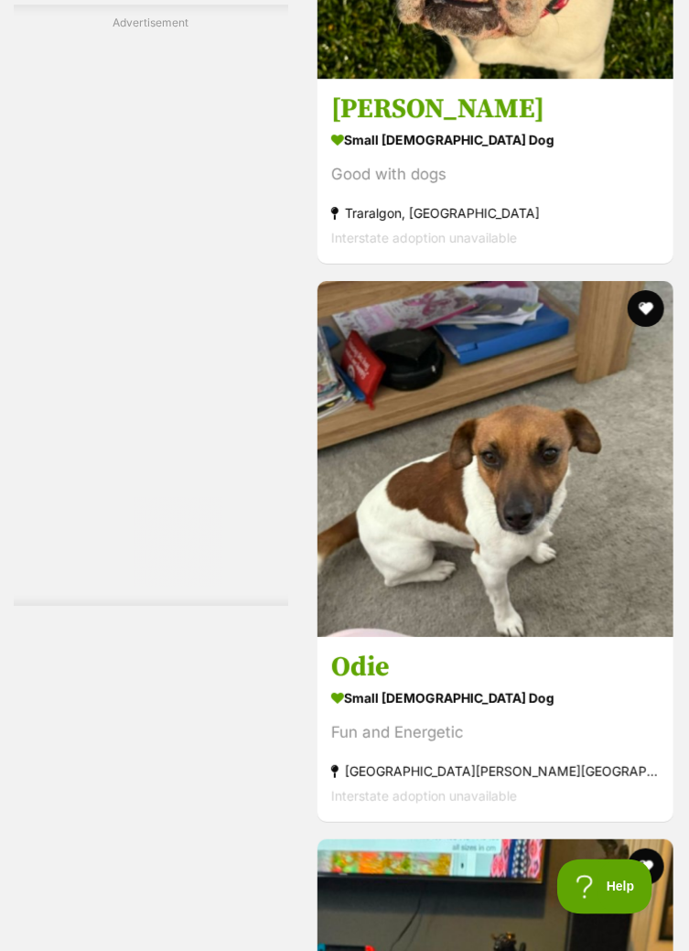
scroll to position [6358, 0]
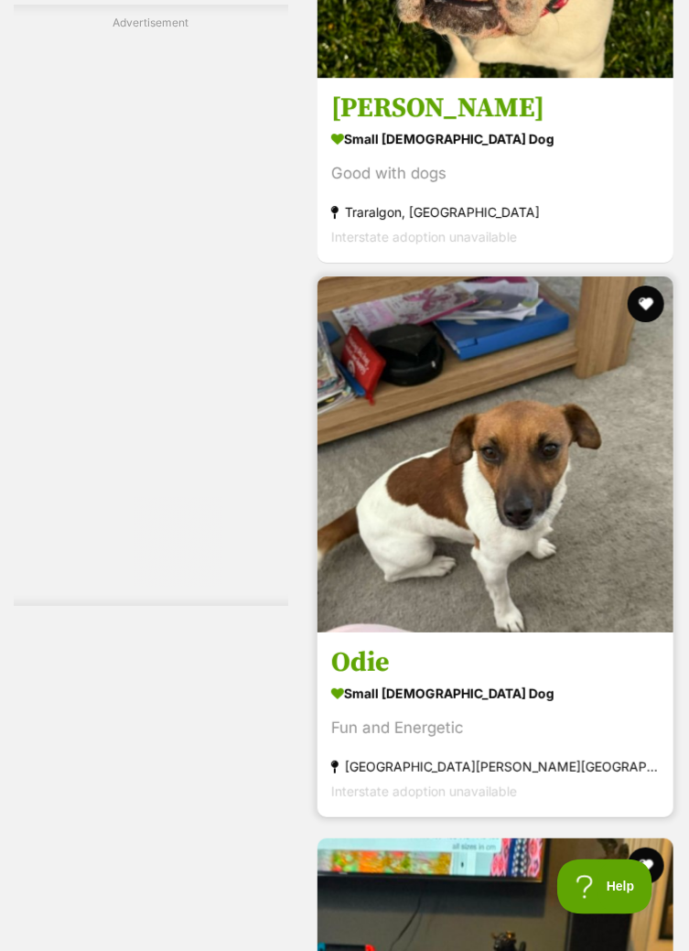
click at [444, 677] on h3 "Odie" at bounding box center [495, 662] width 329 height 35
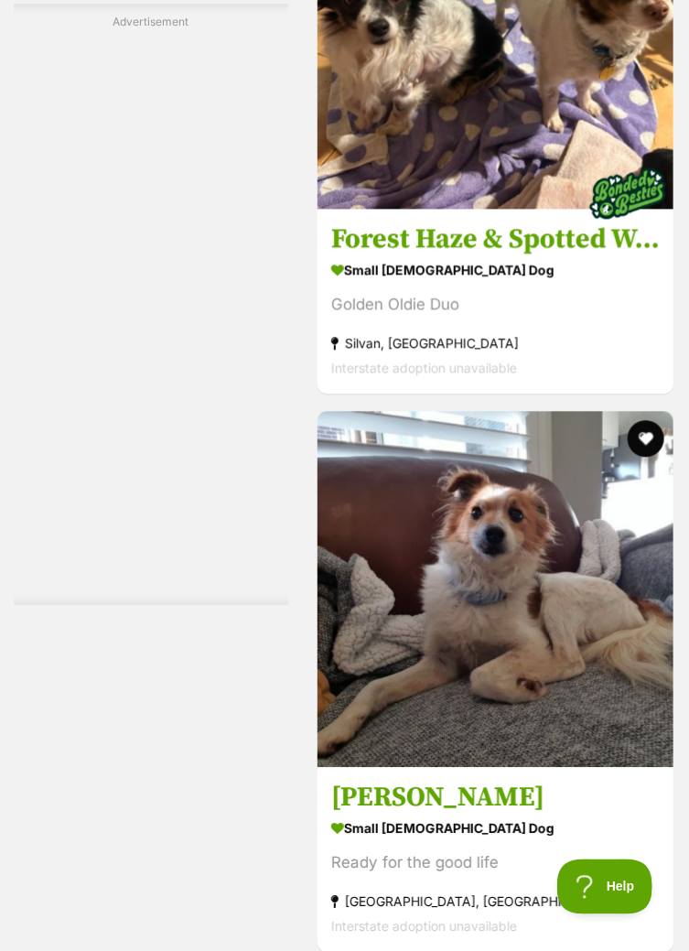
scroll to position [9215, 0]
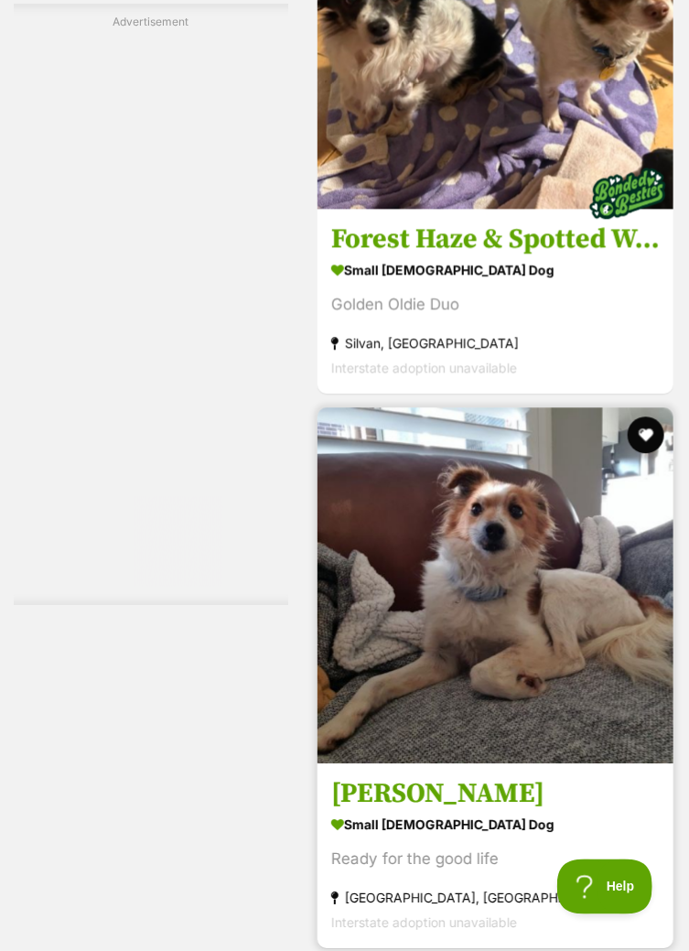
click at [577, 714] on img at bounding box center [496, 585] width 356 height 356
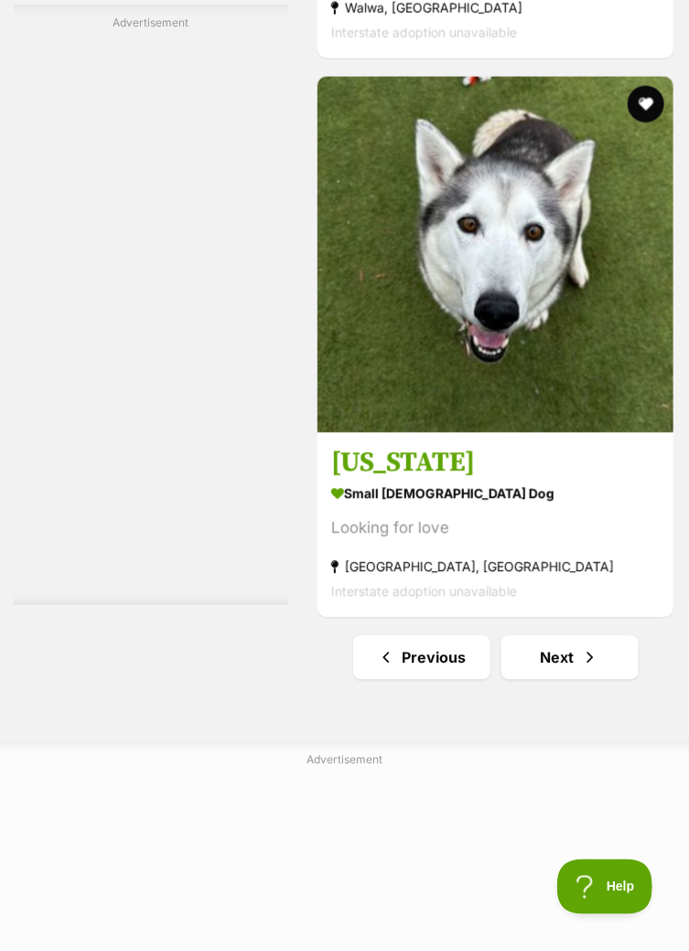
scroll to position [12429, 0]
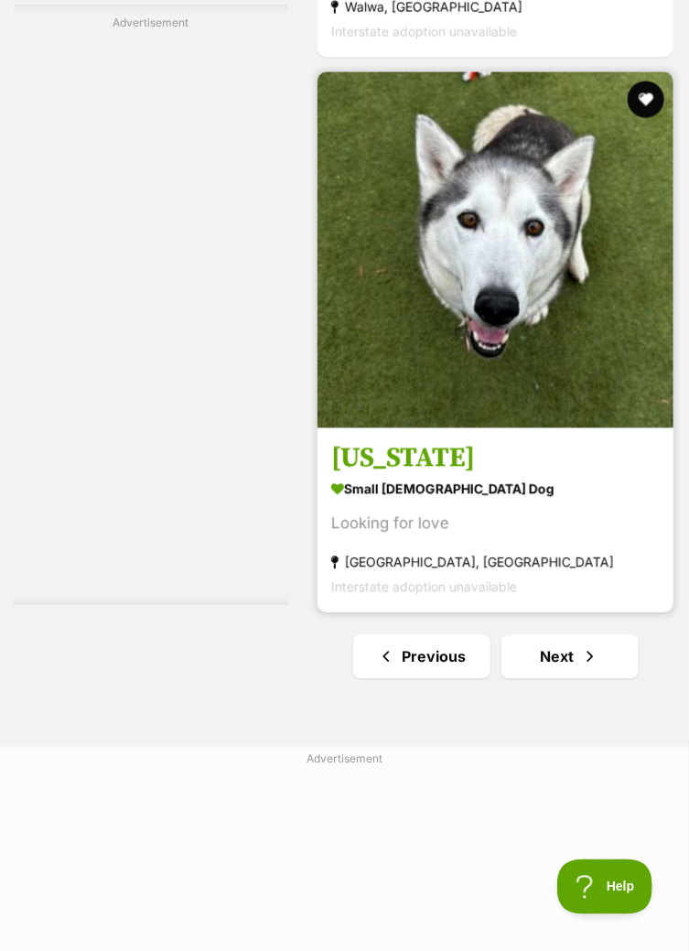
click at [547, 379] on img at bounding box center [496, 250] width 356 height 356
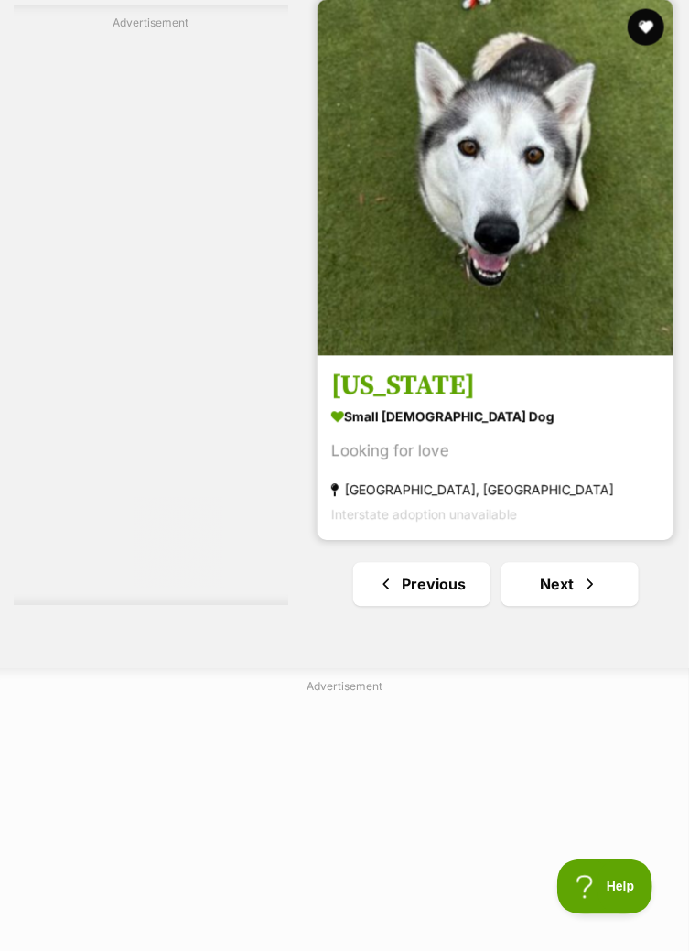
scroll to position [12515, 0]
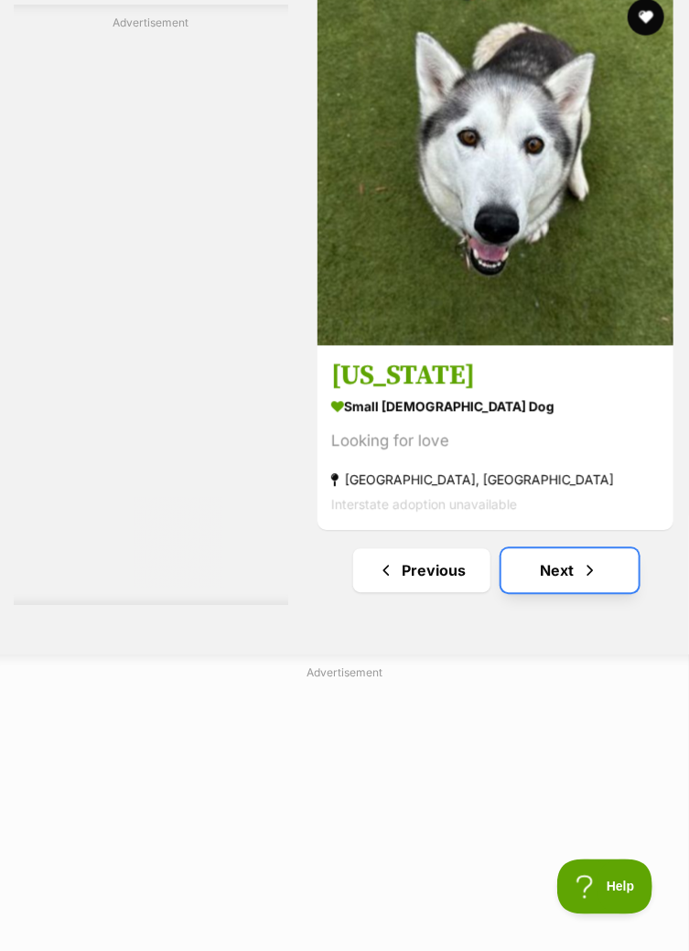
click at [569, 579] on link "Next" at bounding box center [570, 571] width 137 height 44
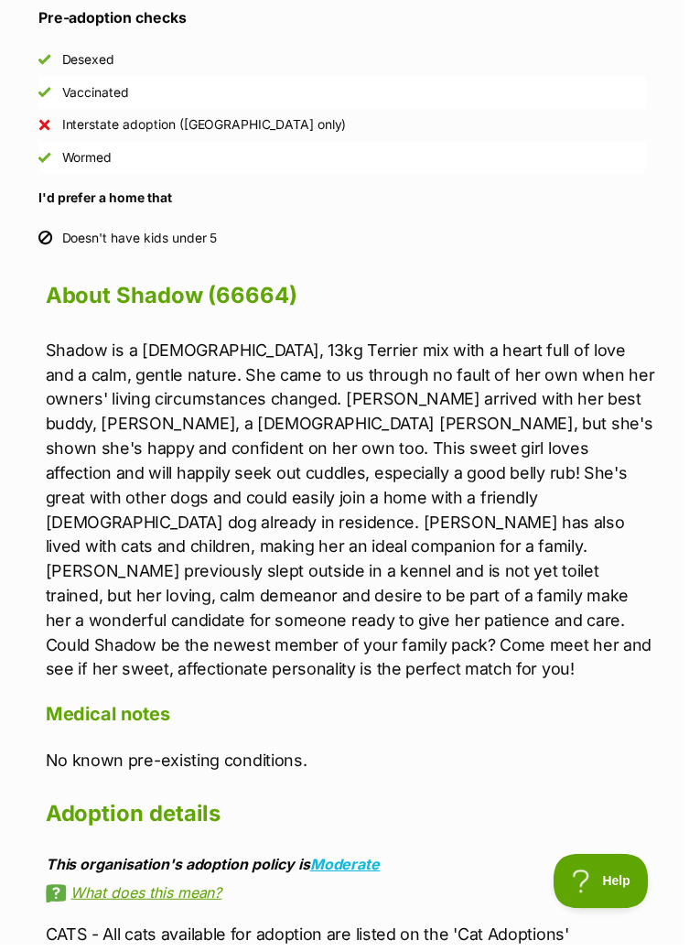
scroll to position [1432, 0]
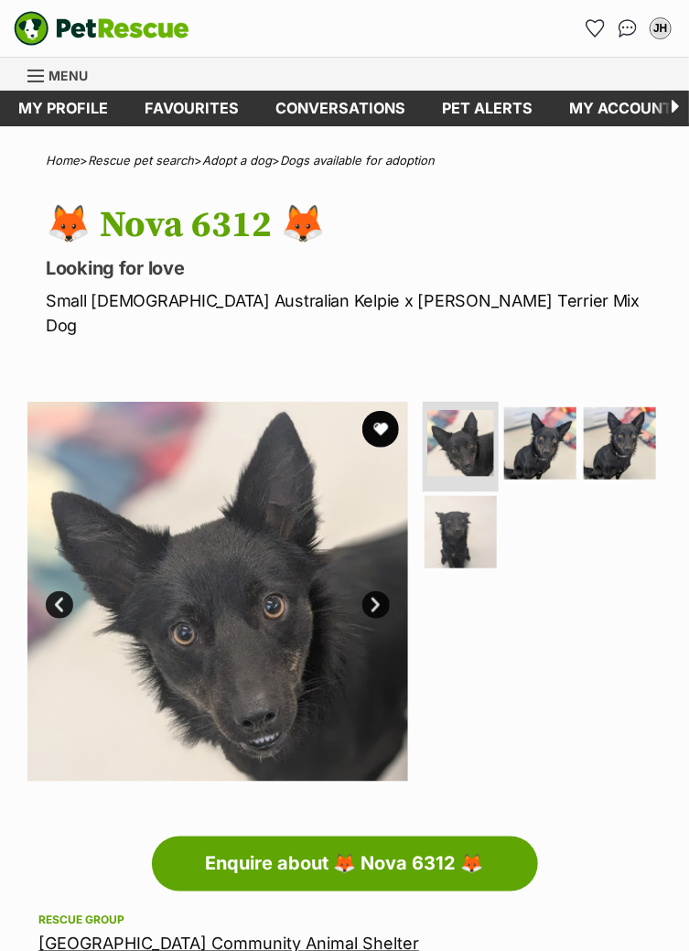
click at [475, 424] on img at bounding box center [461, 443] width 66 height 66
click at [543, 429] on img at bounding box center [541, 443] width 76 height 76
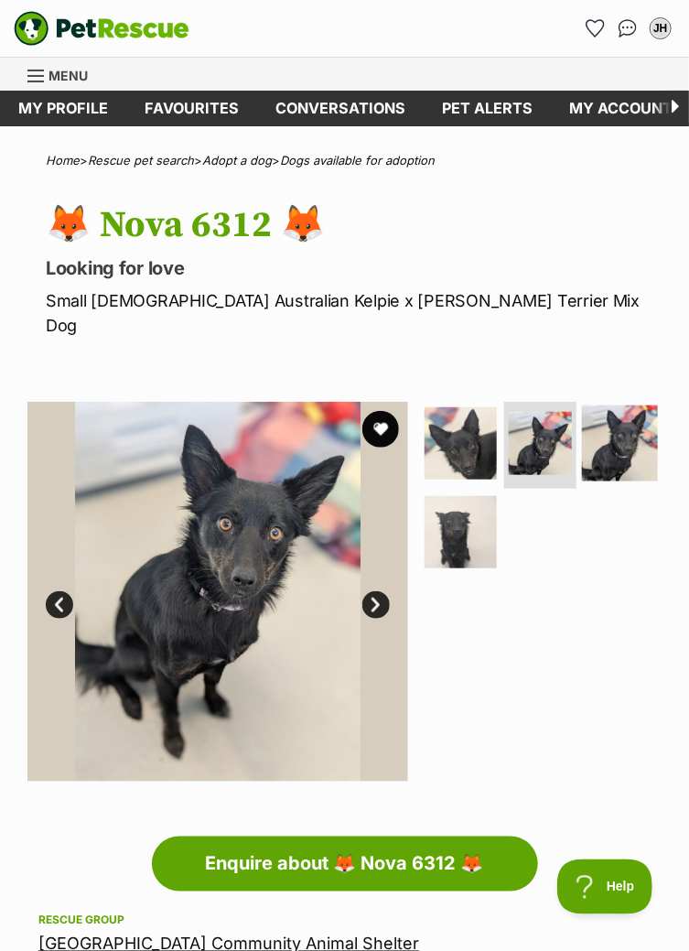
click at [602, 422] on img at bounding box center [620, 443] width 76 height 76
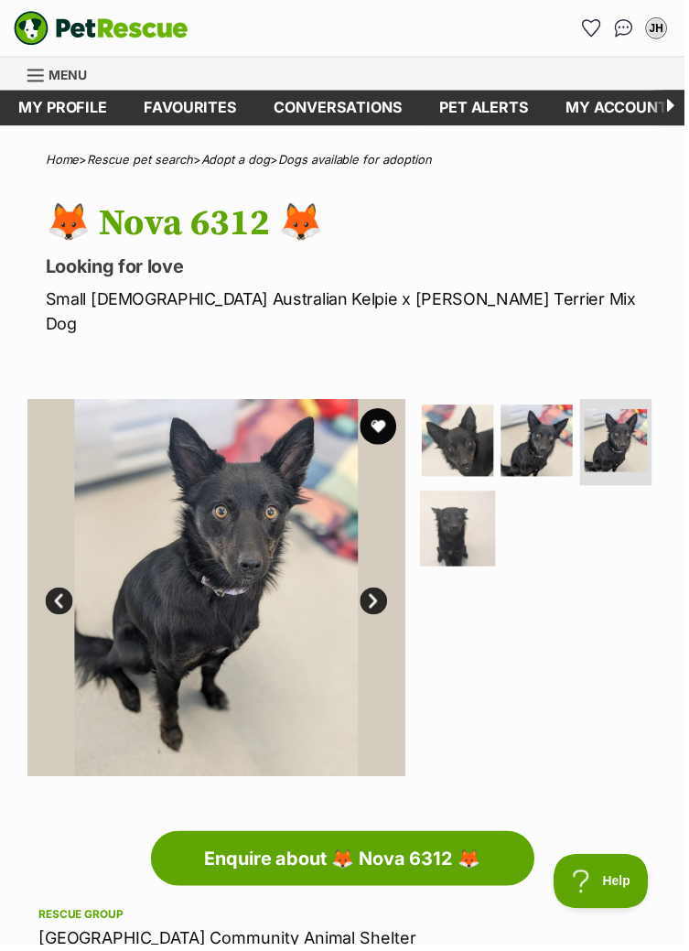
click at [466, 514] on img at bounding box center [461, 532] width 76 height 76
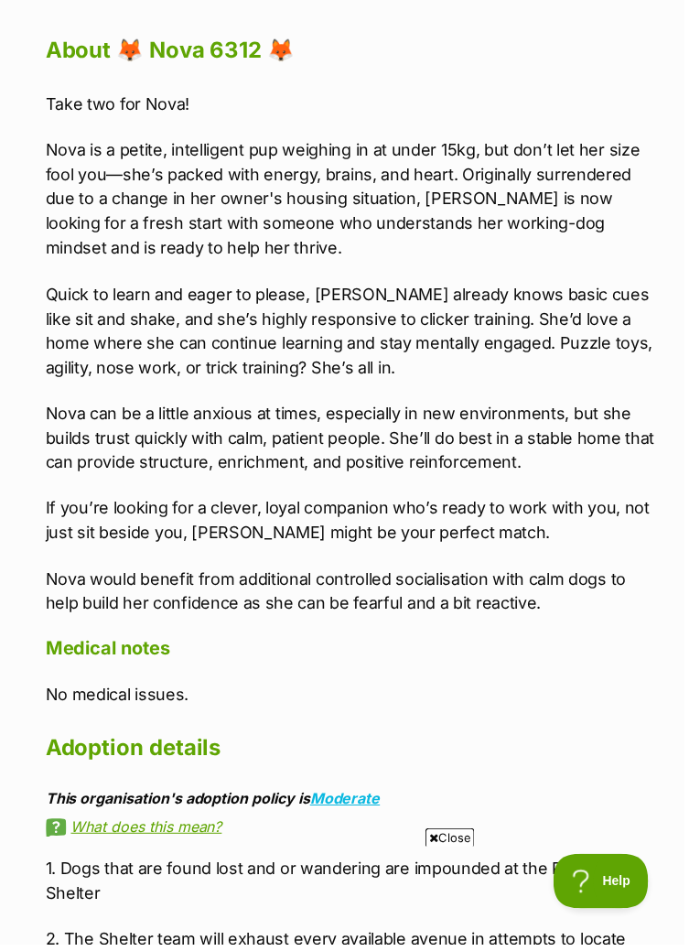
scroll to position [1770, 0]
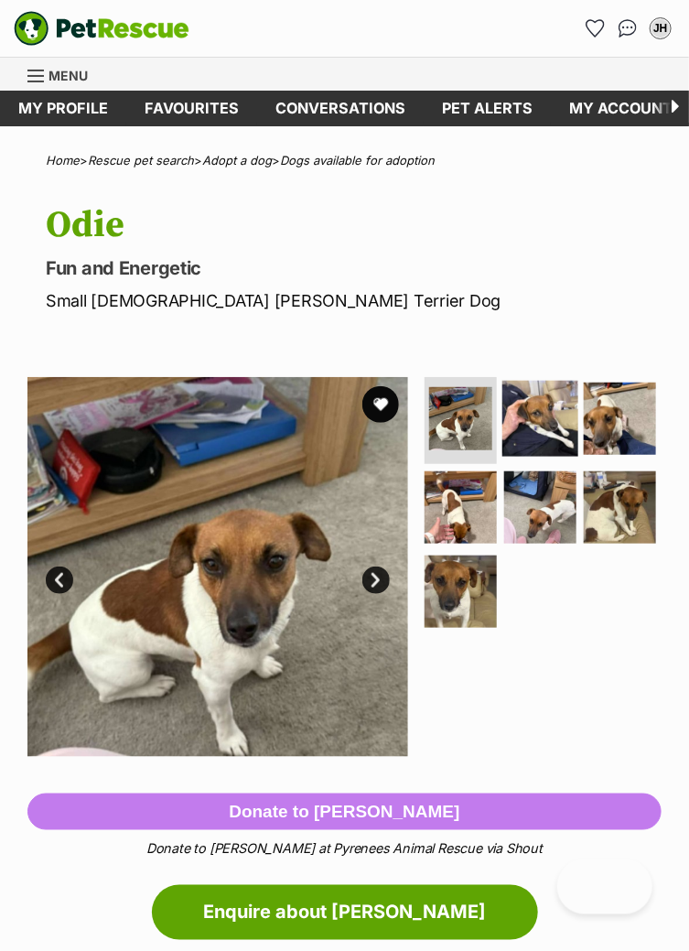
click at [544, 423] on img at bounding box center [541, 418] width 76 height 76
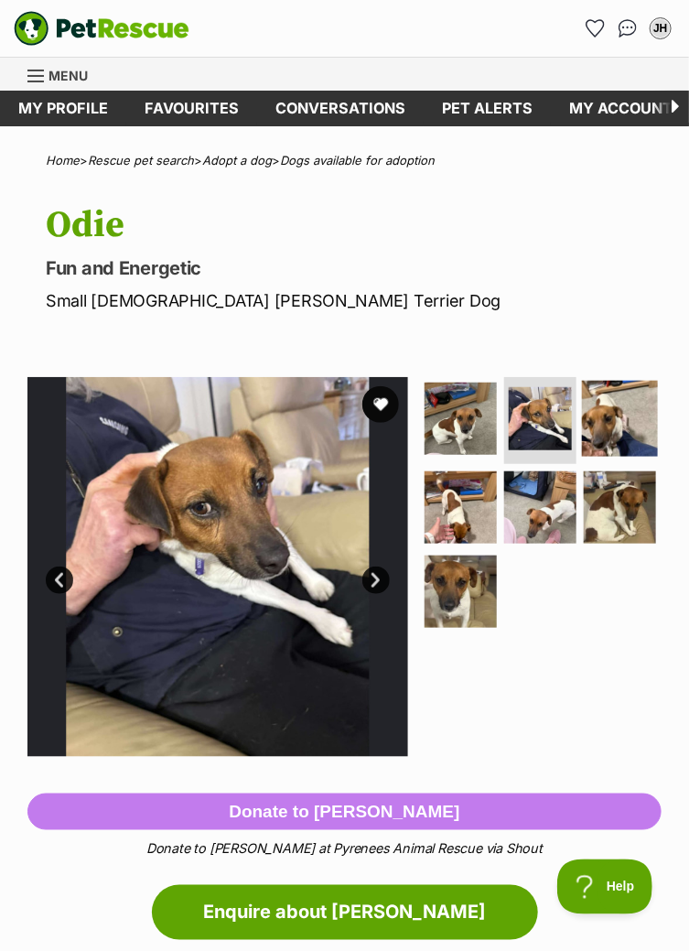
click at [606, 428] on img at bounding box center [620, 418] width 76 height 76
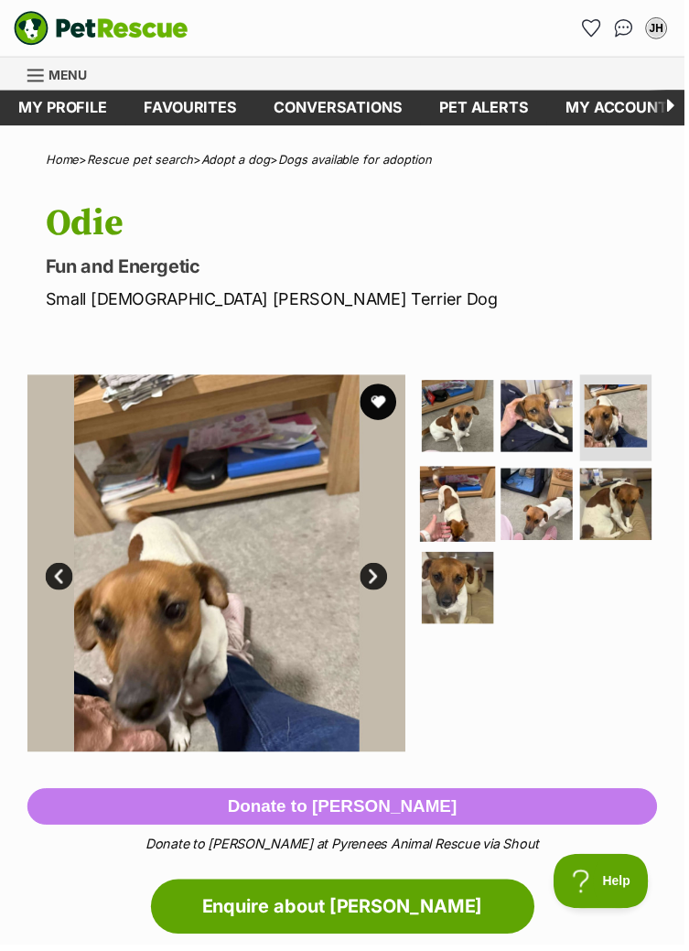
click at [476, 522] on img at bounding box center [461, 508] width 76 height 76
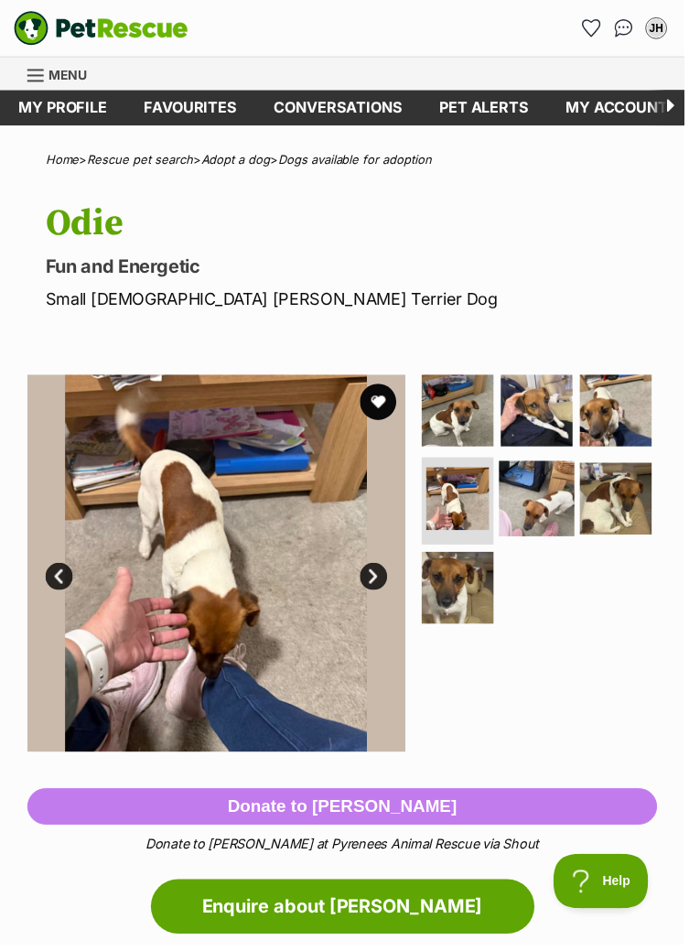
click at [549, 505] on img at bounding box center [541, 502] width 76 height 76
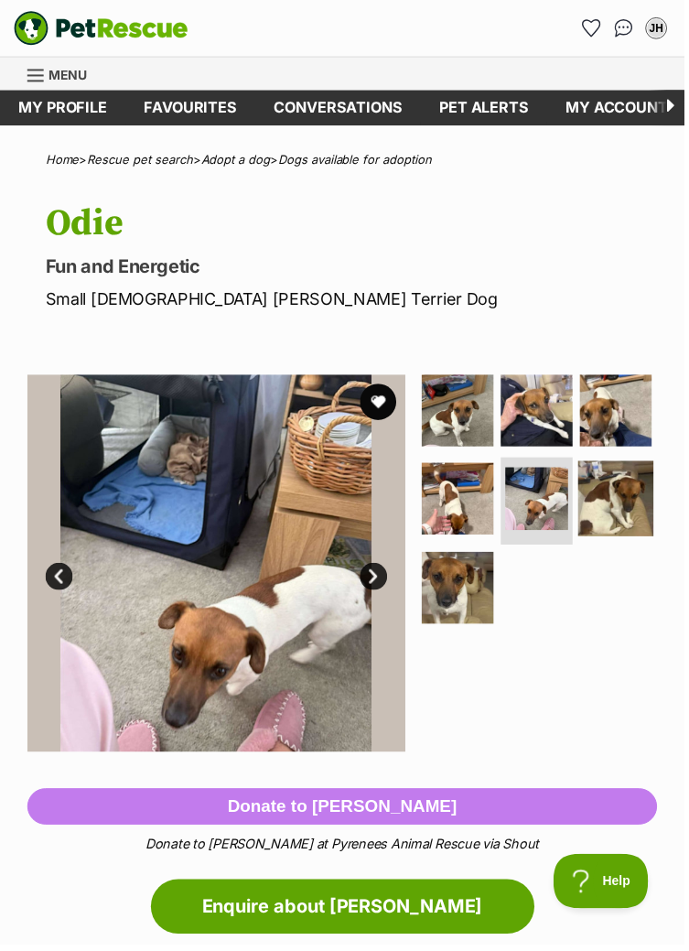
click at [605, 508] on img at bounding box center [620, 502] width 76 height 76
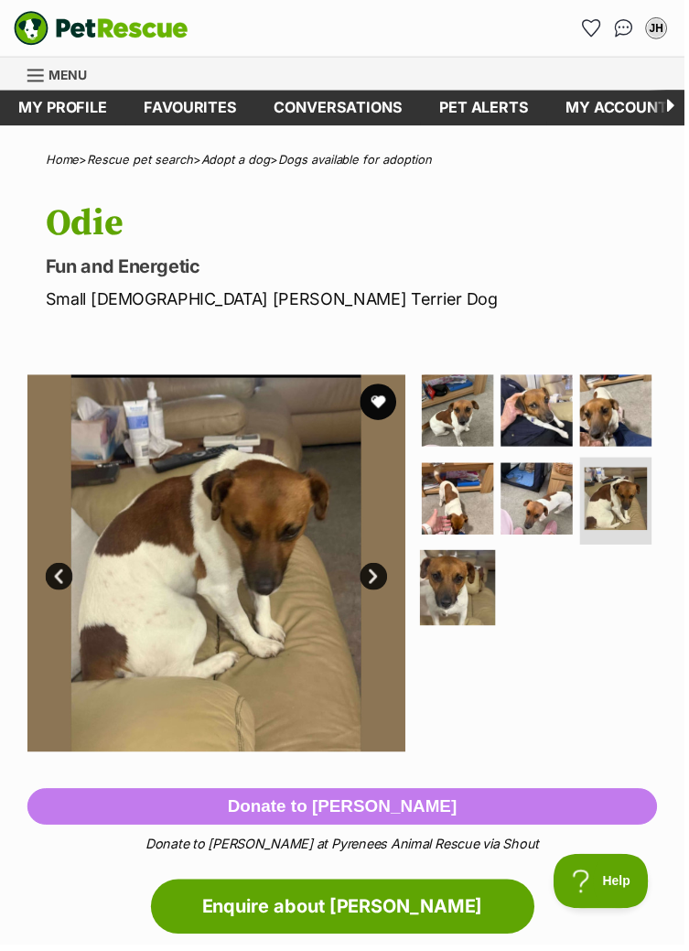
click at [466, 598] on img at bounding box center [461, 592] width 76 height 76
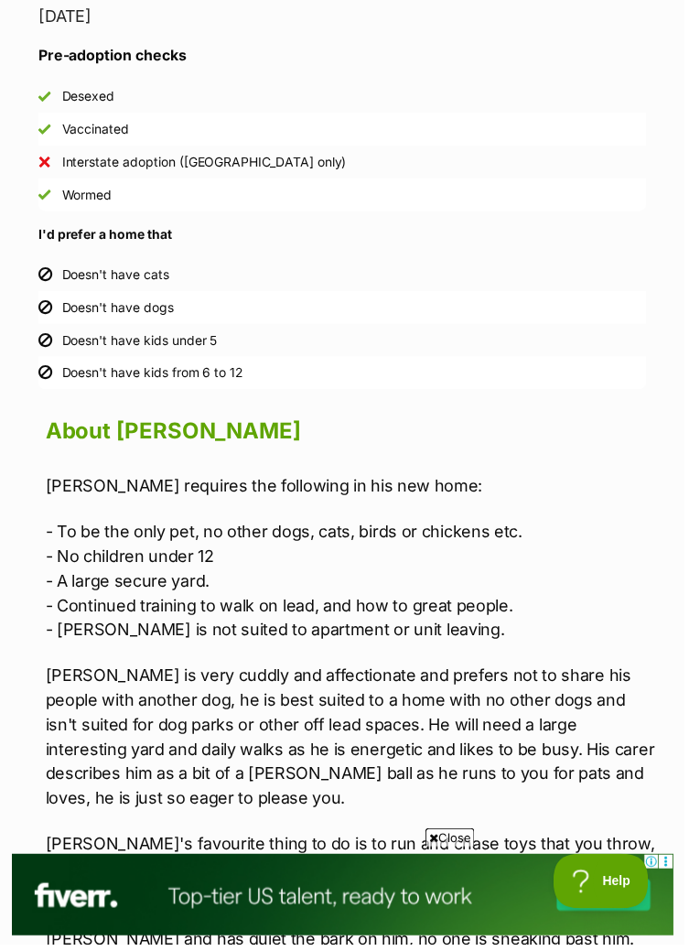
scroll to position [1467, 0]
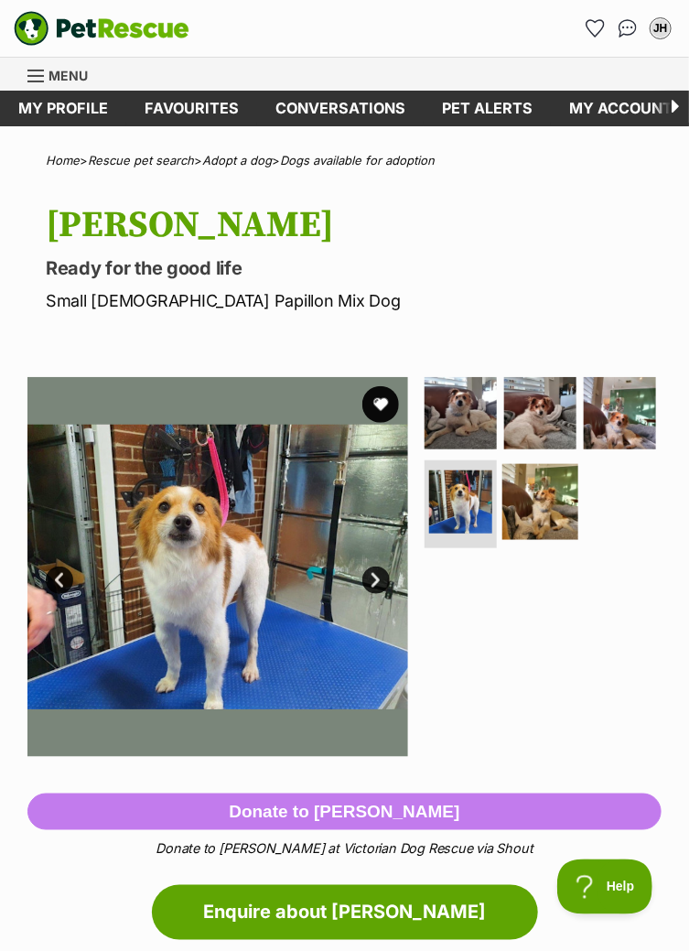
click at [535, 510] on img at bounding box center [541, 502] width 76 height 76
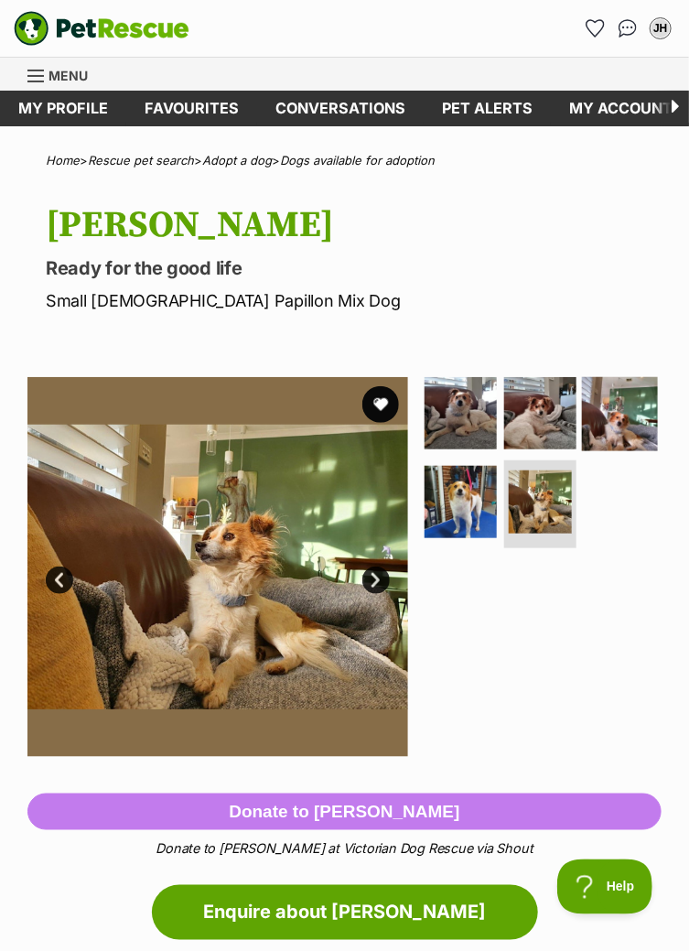
click at [620, 422] on img at bounding box center [620, 412] width 76 height 76
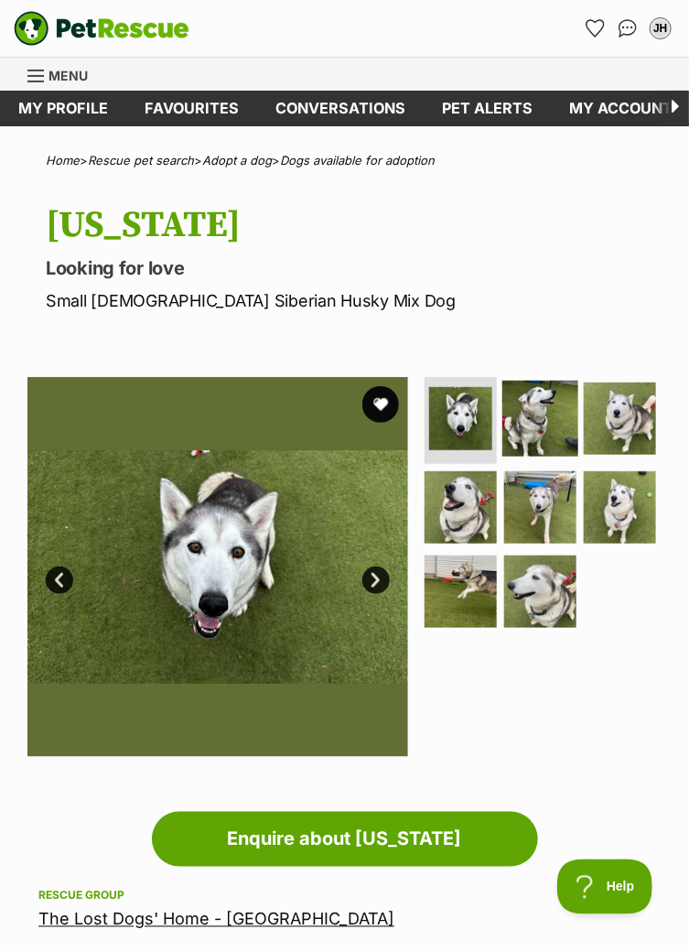
click at [536, 430] on img at bounding box center [541, 418] width 76 height 76
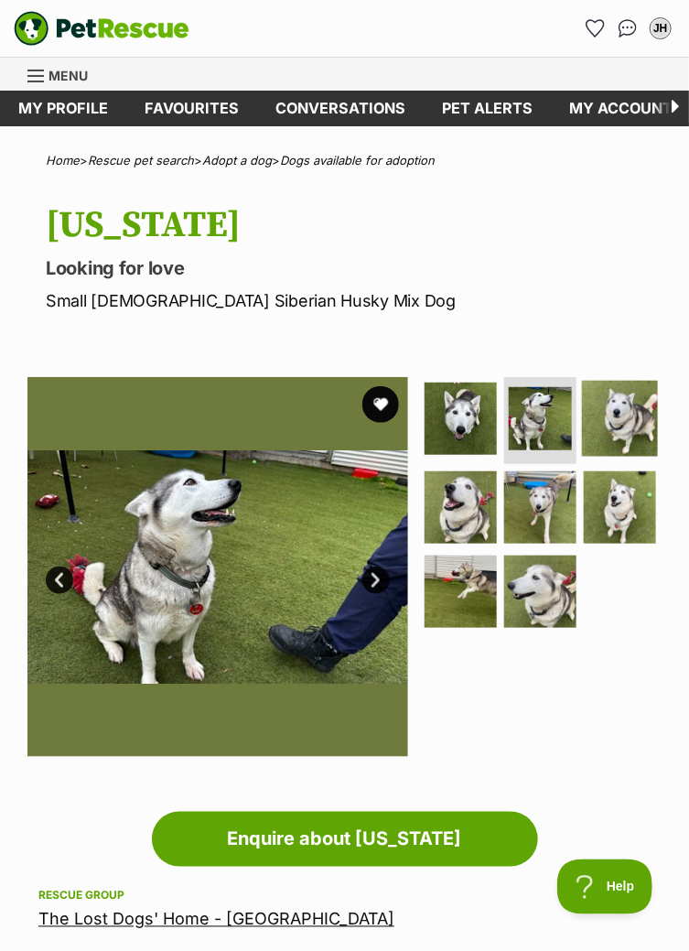
click at [616, 428] on img at bounding box center [620, 418] width 76 height 76
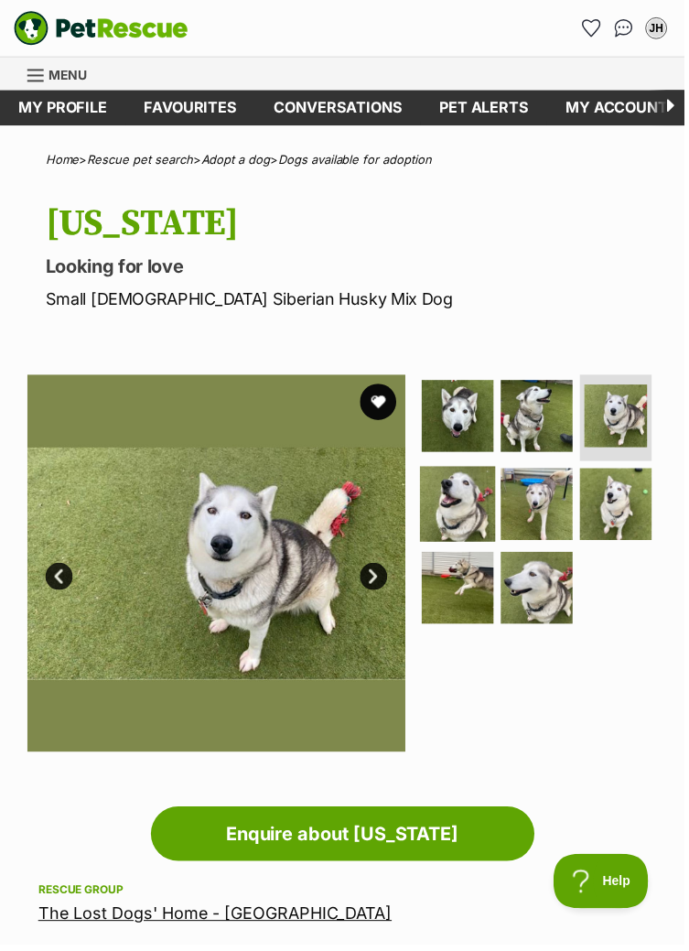
click at [461, 514] on img at bounding box center [461, 508] width 76 height 76
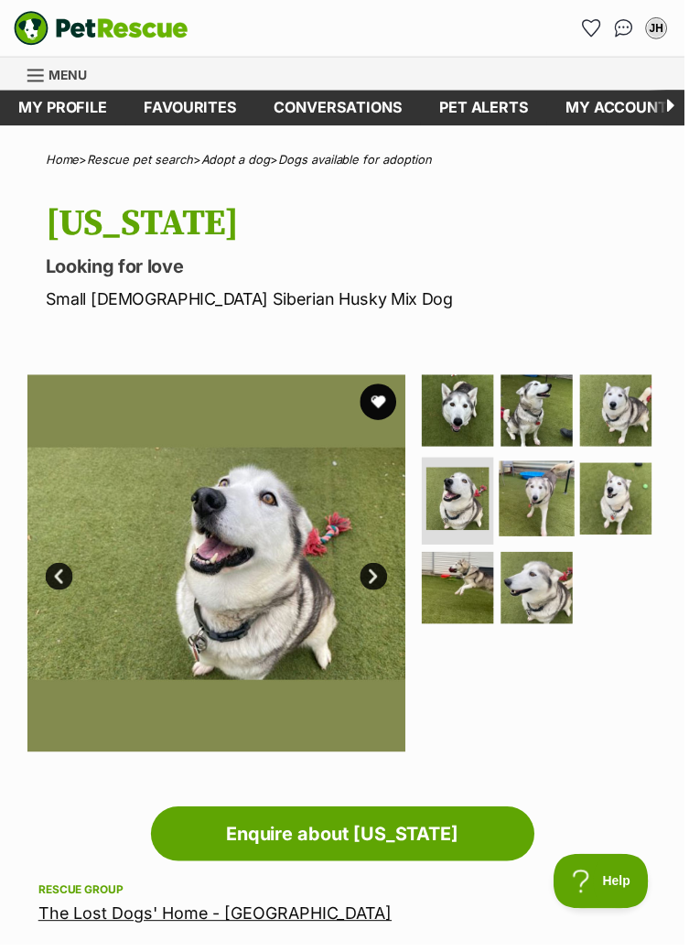
click at [537, 506] on img at bounding box center [541, 502] width 76 height 76
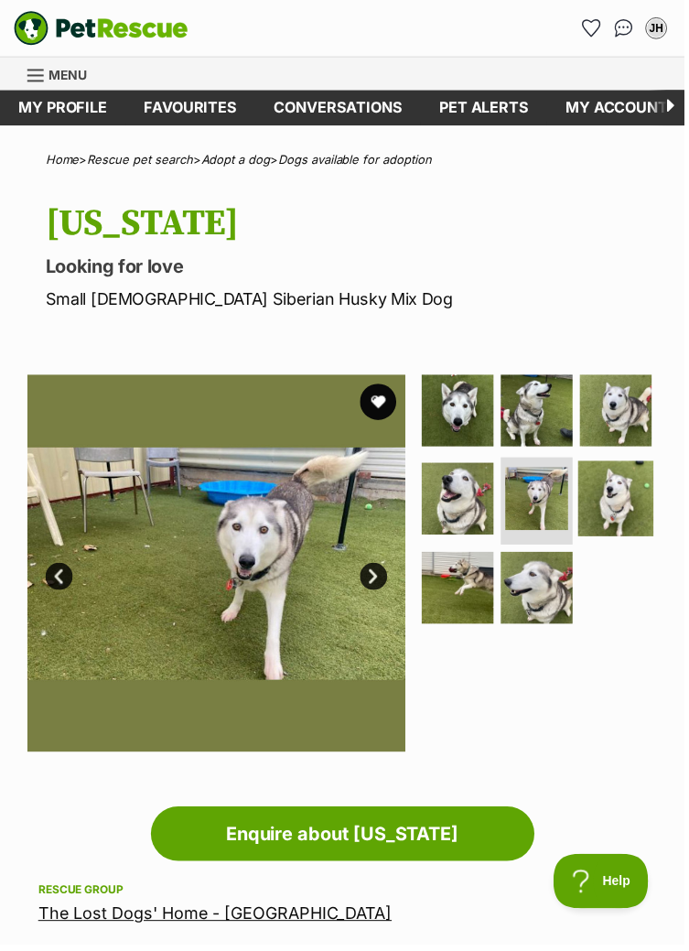
click at [601, 498] on img at bounding box center [620, 502] width 76 height 76
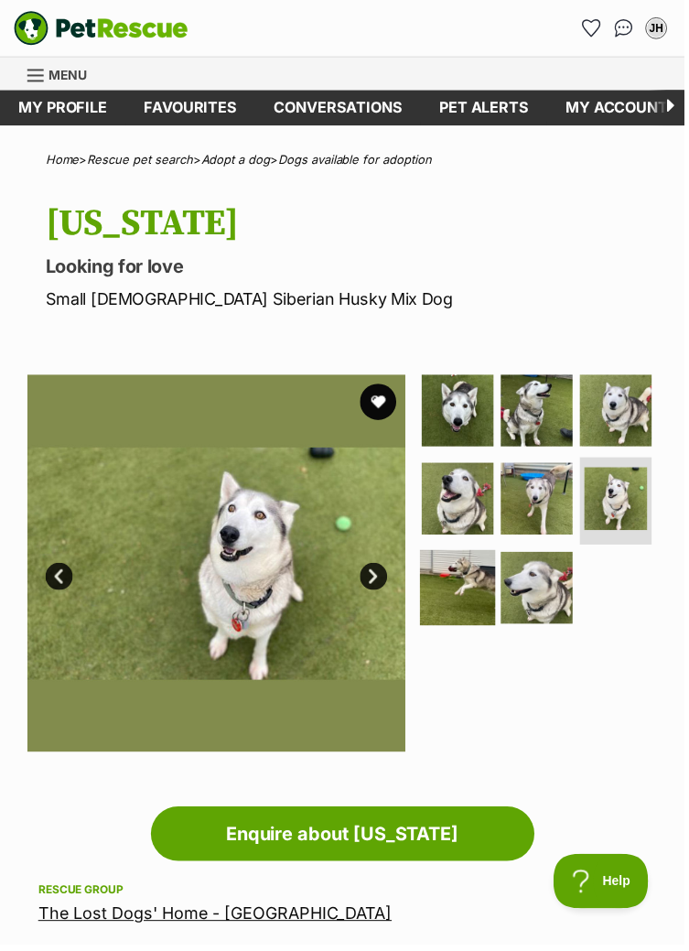
click at [461, 591] on img at bounding box center [461, 592] width 76 height 76
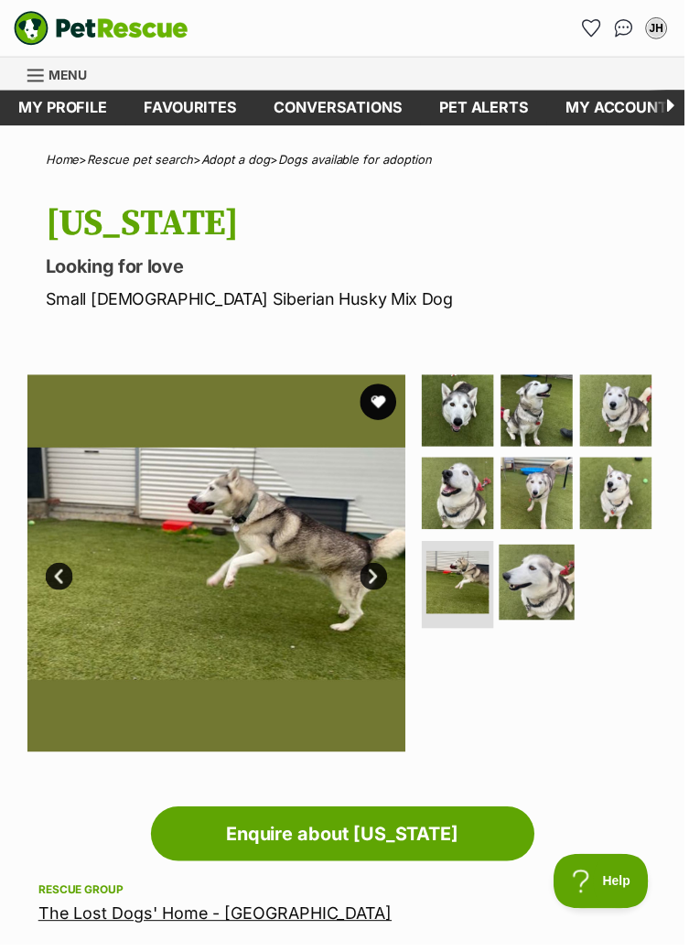
click at [545, 576] on img at bounding box center [541, 586] width 76 height 76
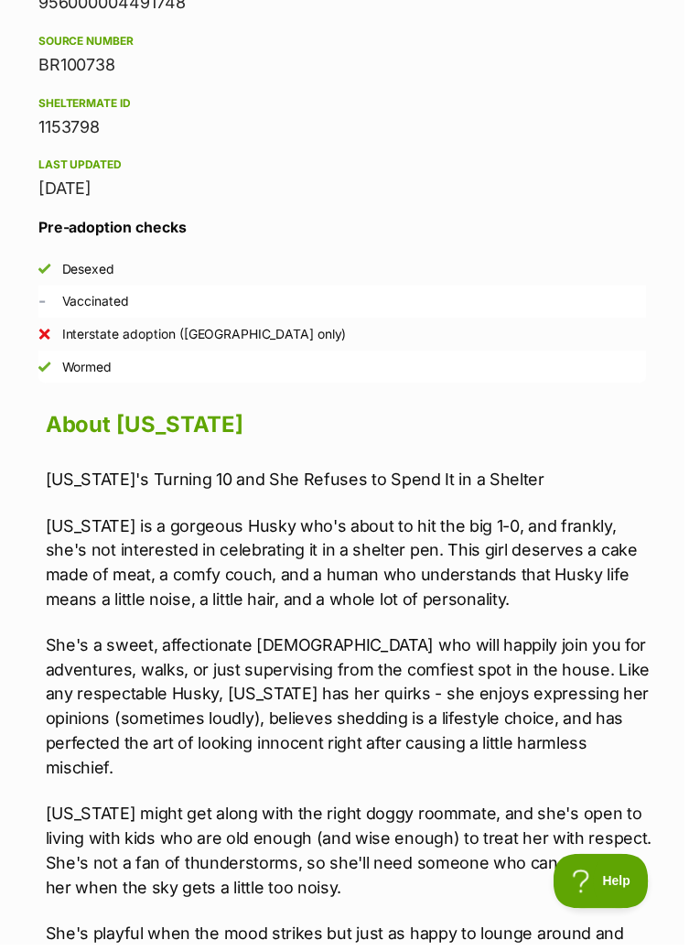
scroll to position [1295, 0]
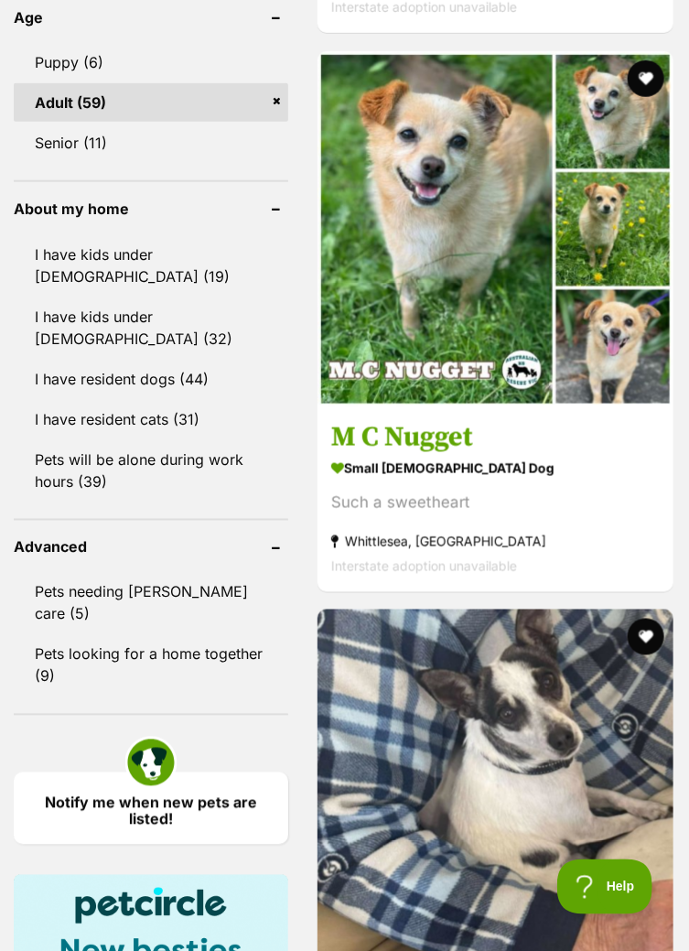
scroll to position [2023, 0]
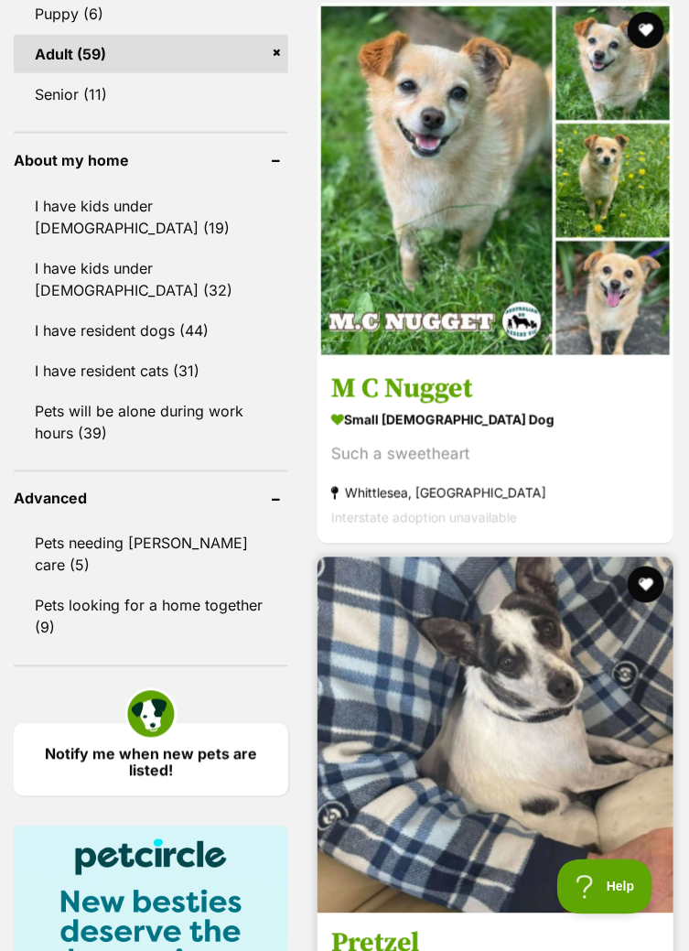
click at [556, 728] on img at bounding box center [496, 736] width 356 height 356
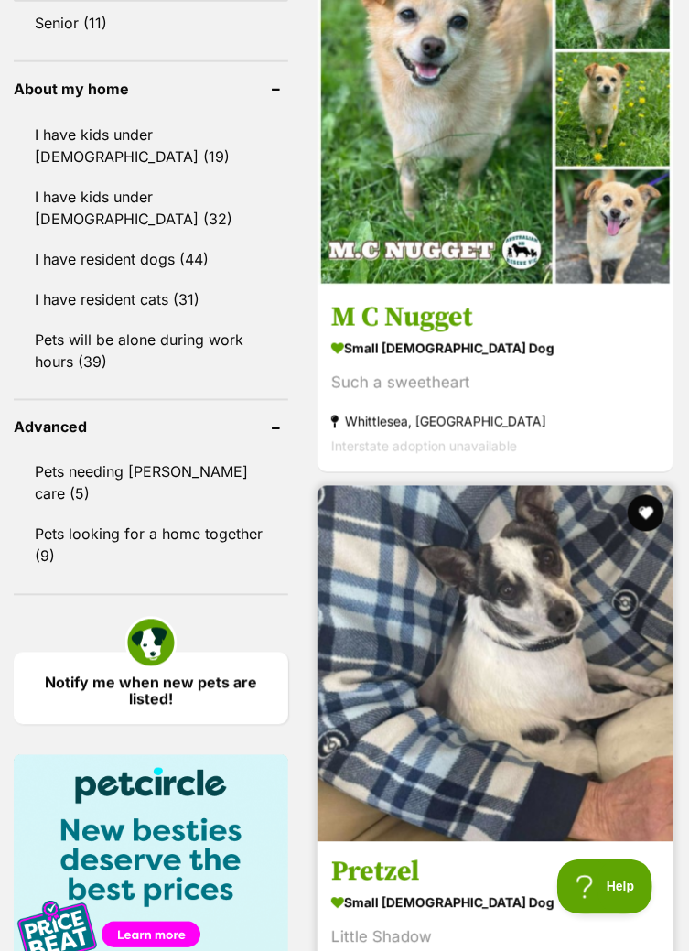
scroll to position [2158, 0]
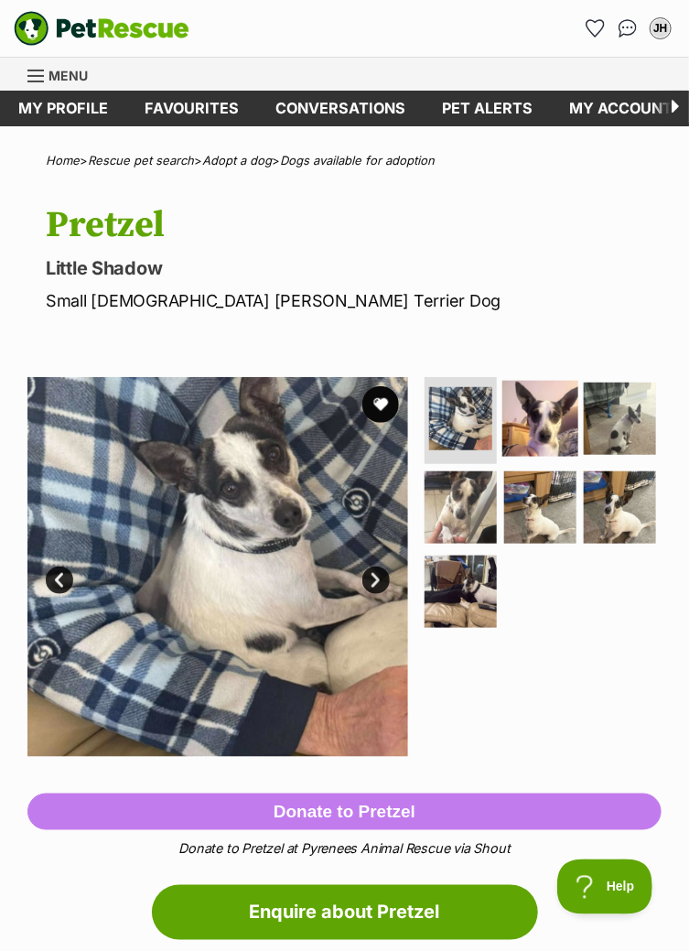
click at [537, 419] on img at bounding box center [541, 418] width 76 height 76
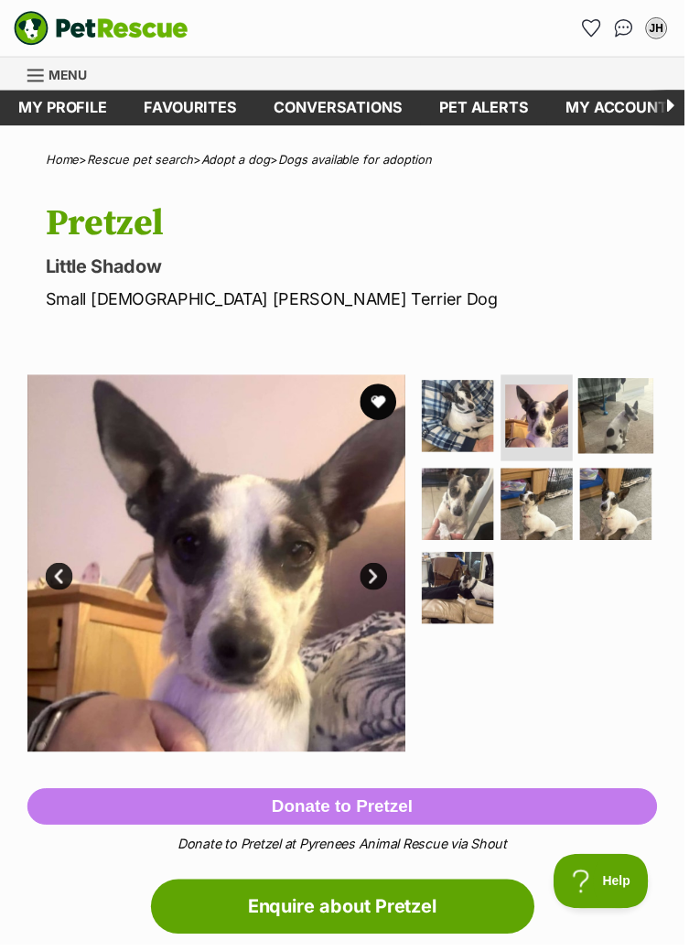
click at [621, 420] on img at bounding box center [620, 418] width 76 height 76
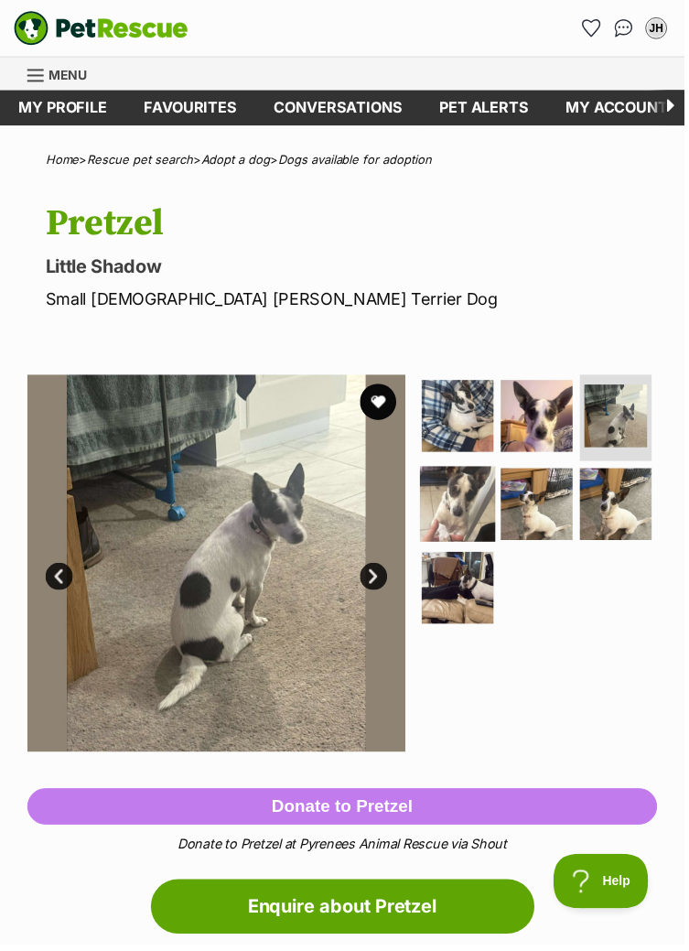
click at [472, 515] on img at bounding box center [461, 508] width 76 height 76
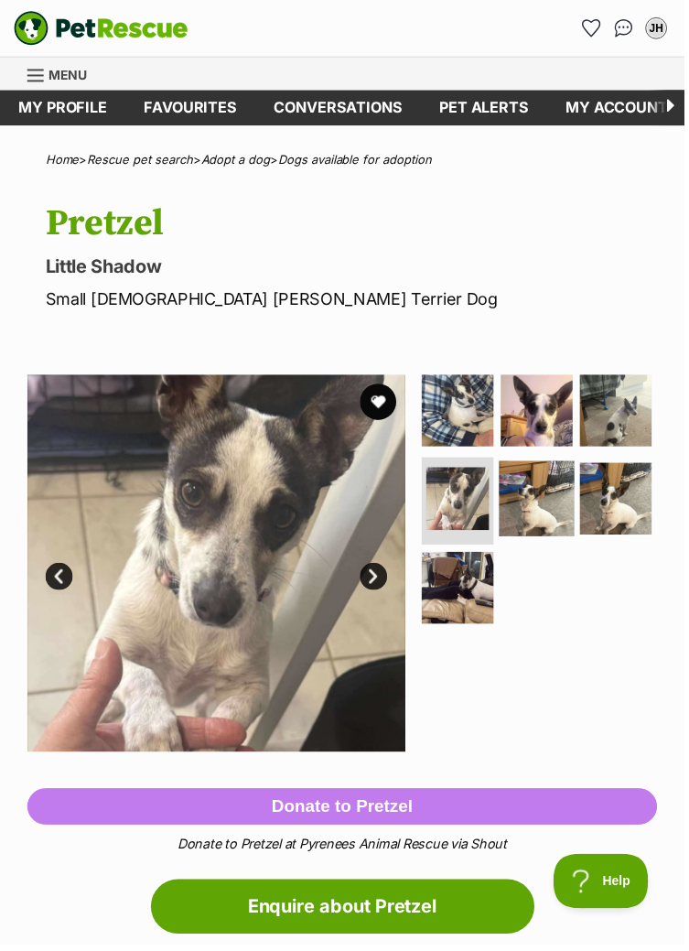
click at [550, 501] on img at bounding box center [541, 502] width 76 height 76
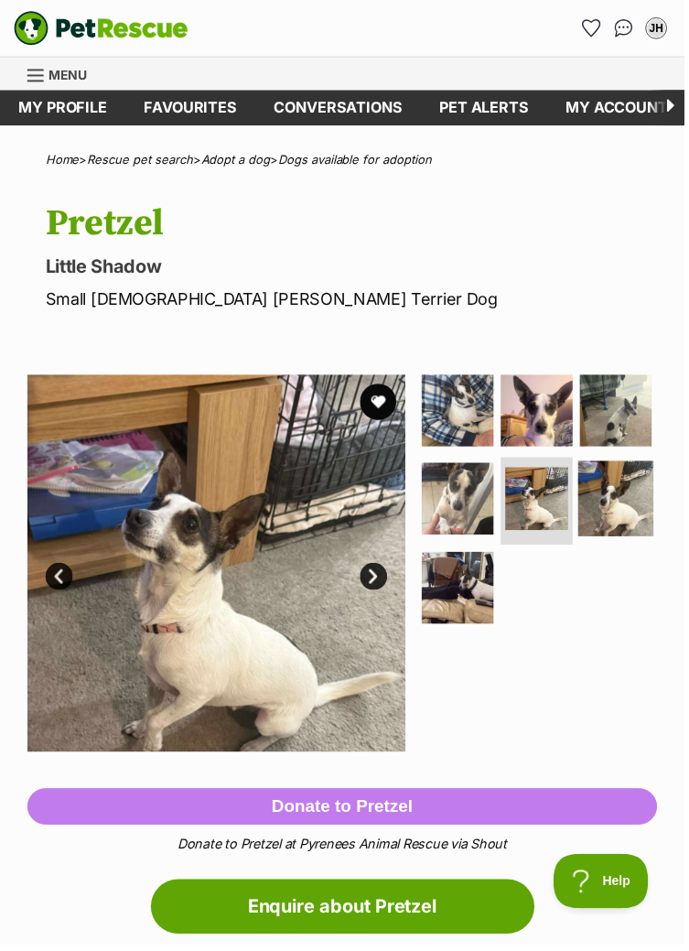
click at [600, 506] on img at bounding box center [620, 502] width 76 height 76
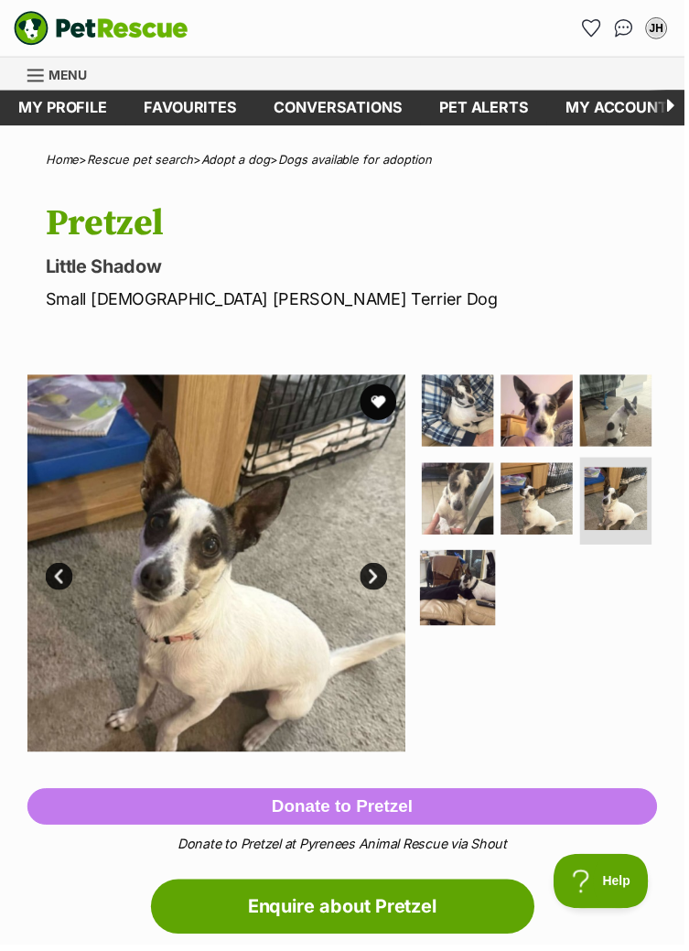
click at [461, 587] on img at bounding box center [461, 592] width 76 height 76
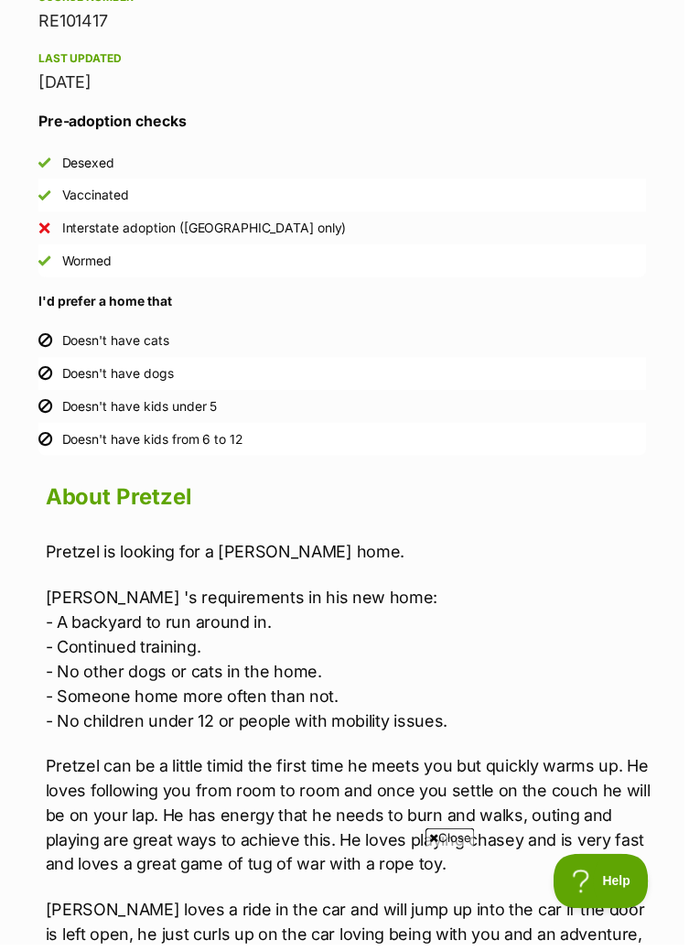
scroll to position [1504, 0]
